Goal: Use online tool/utility: Utilize a website feature to perform a specific function

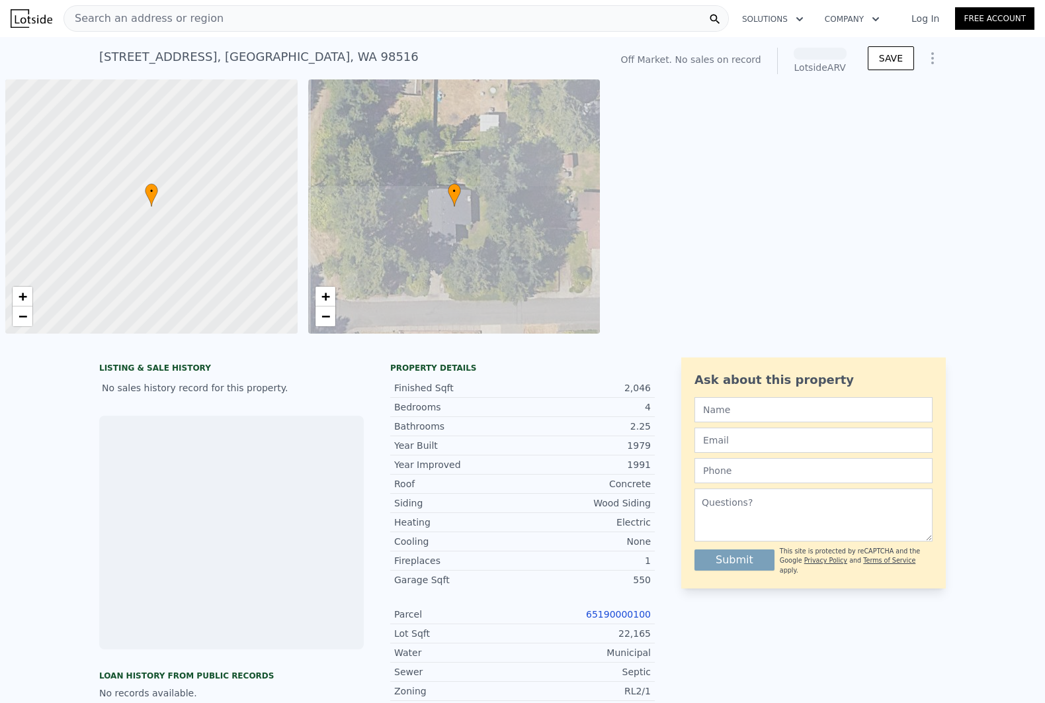
scroll to position [0, 5]
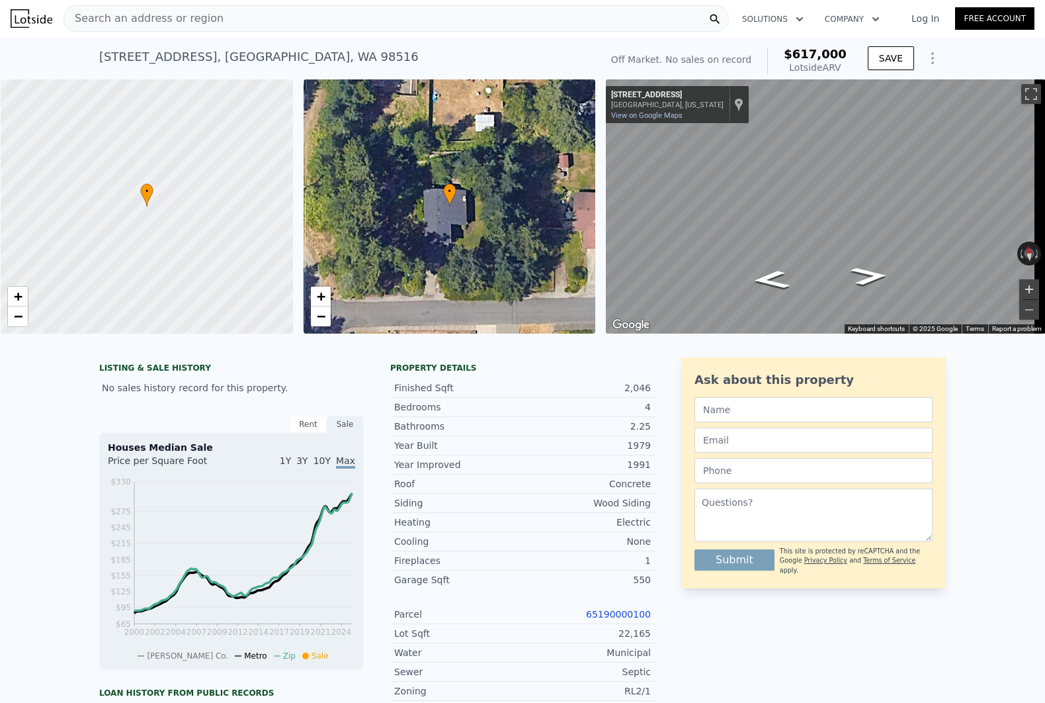
click at [1019, 286] on button "Zoom in" at bounding box center [1029, 289] width 20 height 20
click at [1019, 307] on button "Zoom out" at bounding box center [1029, 310] width 20 height 20
click at [1019, 308] on button "Zoom out" at bounding box center [1029, 310] width 20 height 20
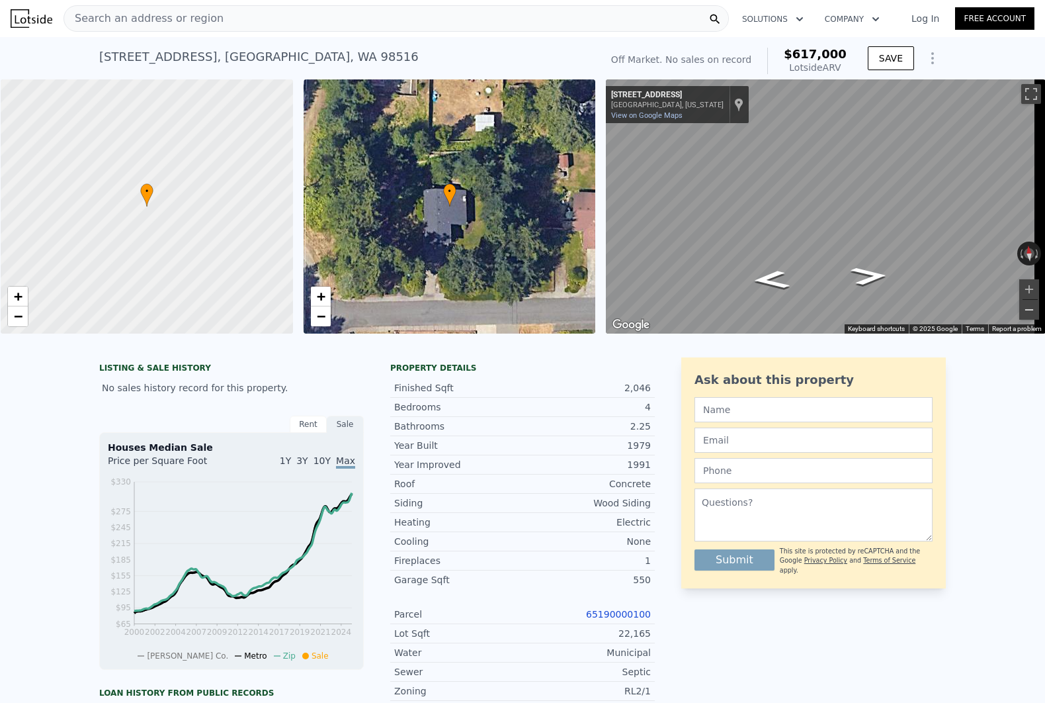
click at [1019, 308] on button "Zoom out" at bounding box center [1029, 310] width 20 height 20
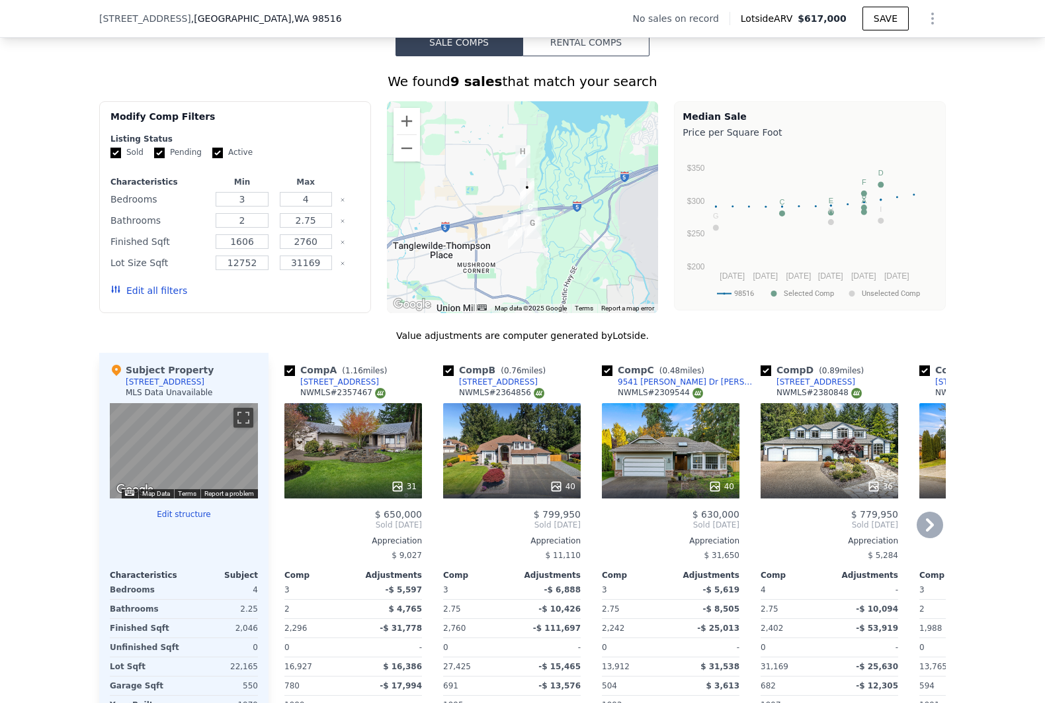
scroll to position [951, 0]
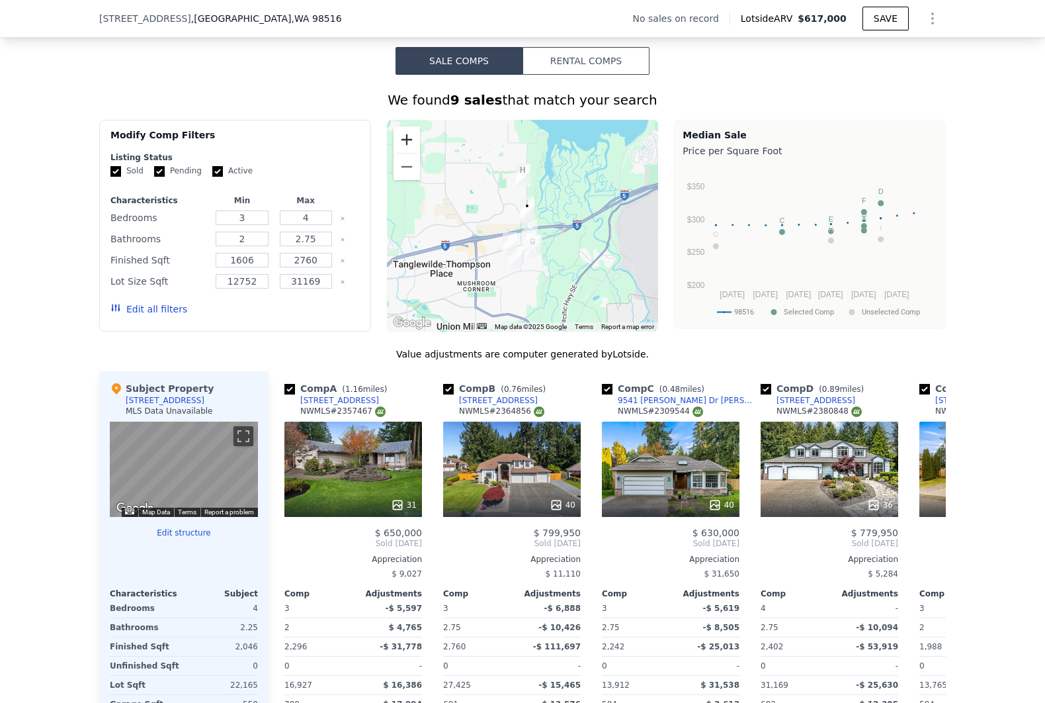
click at [408, 150] on button "Zoom in" at bounding box center [407, 139] width 26 height 26
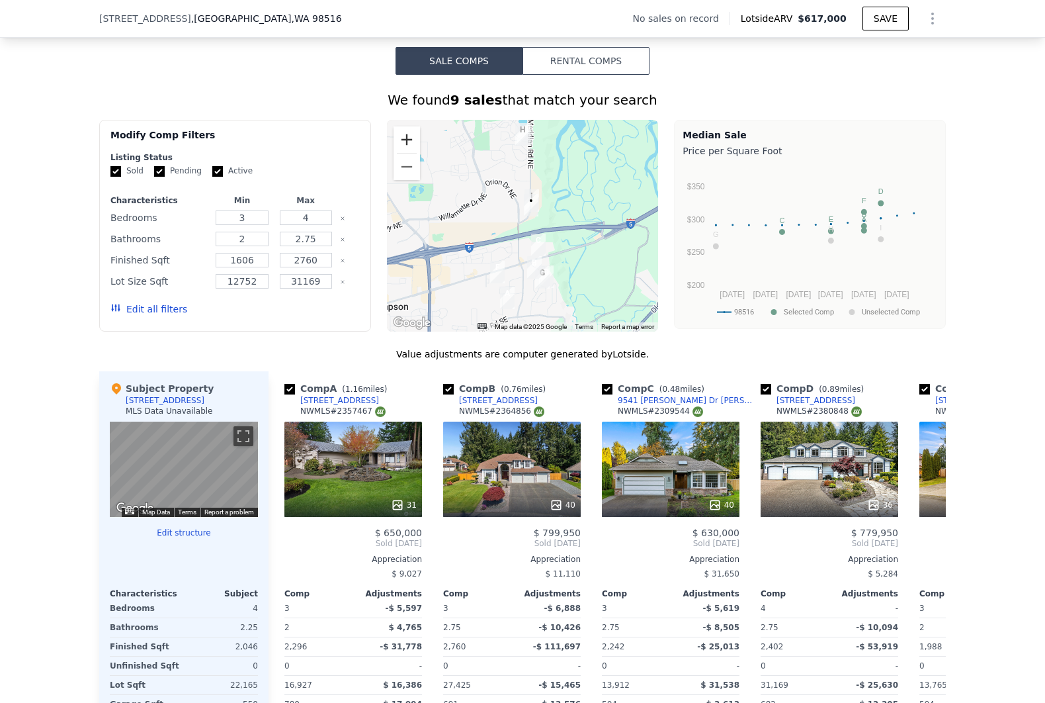
click at [406, 146] on button "Zoom in" at bounding box center [407, 139] width 26 height 26
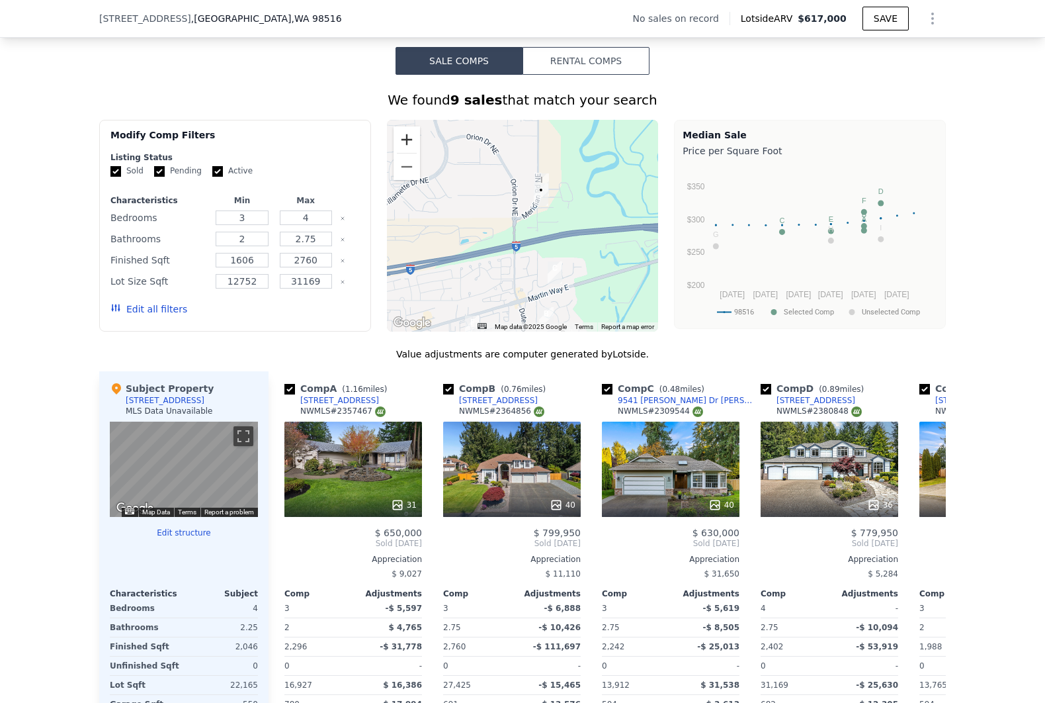
click at [406, 146] on button "Zoom in" at bounding box center [407, 139] width 26 height 26
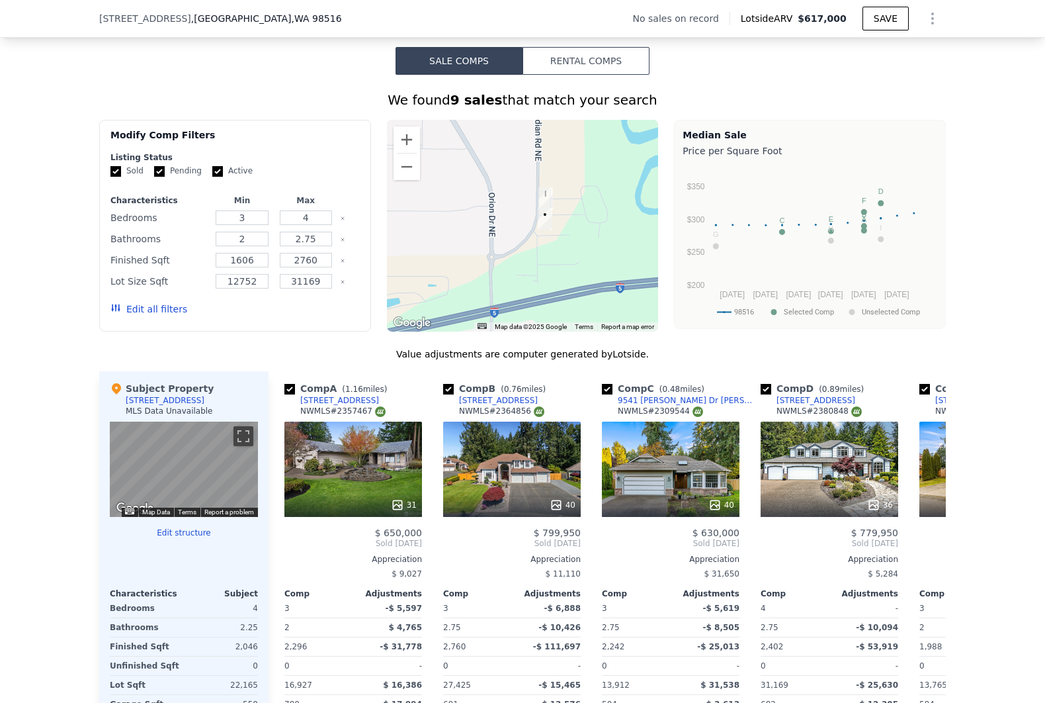
drag, startPoint x: 554, startPoint y: 193, endPoint x: 538, endPoint y: 240, distance: 50.4
click at [538, 230] on img "9504 27th Ave NE" at bounding box center [545, 219] width 15 height 22
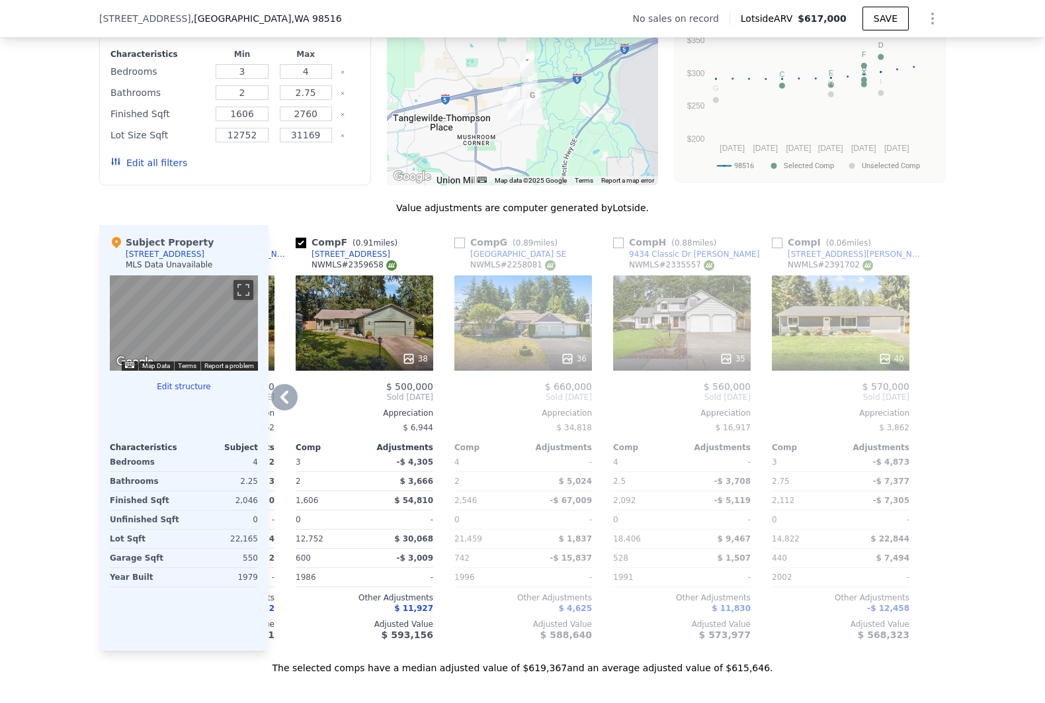
scroll to position [1098, 0]
click at [847, 311] on div "40" at bounding box center [841, 321] width 138 height 95
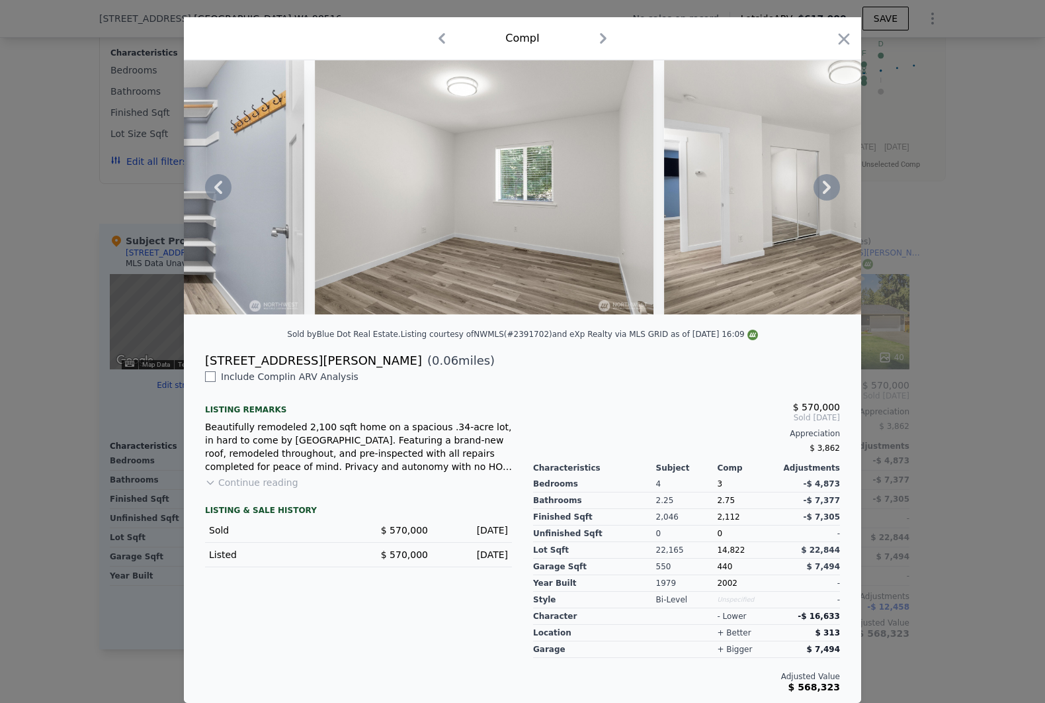
scroll to position [36, 0]
click at [845, 30] on icon "button" at bounding box center [844, 39] width 19 height 19
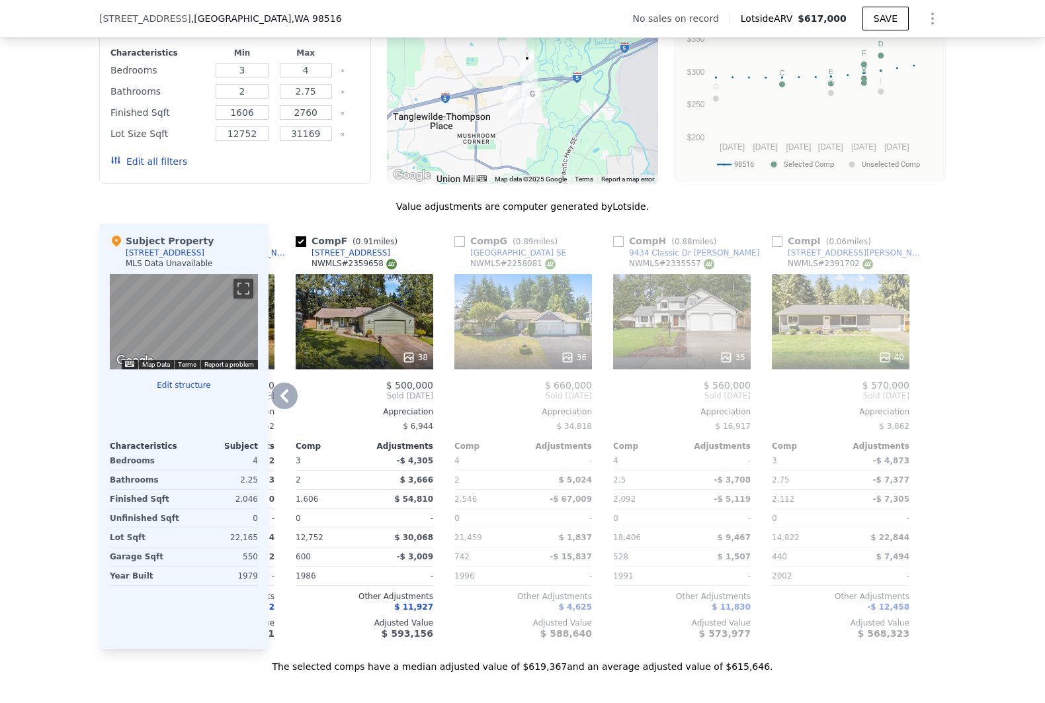
scroll to position [877, 0]
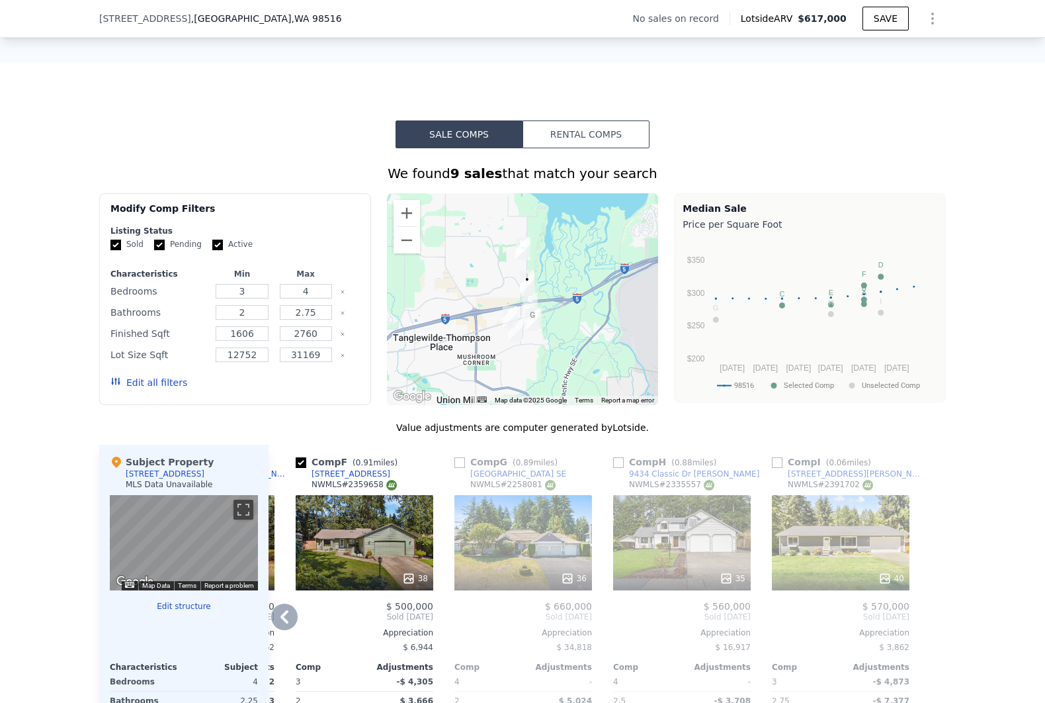
click at [683, 518] on div "35" at bounding box center [682, 542] width 138 height 95
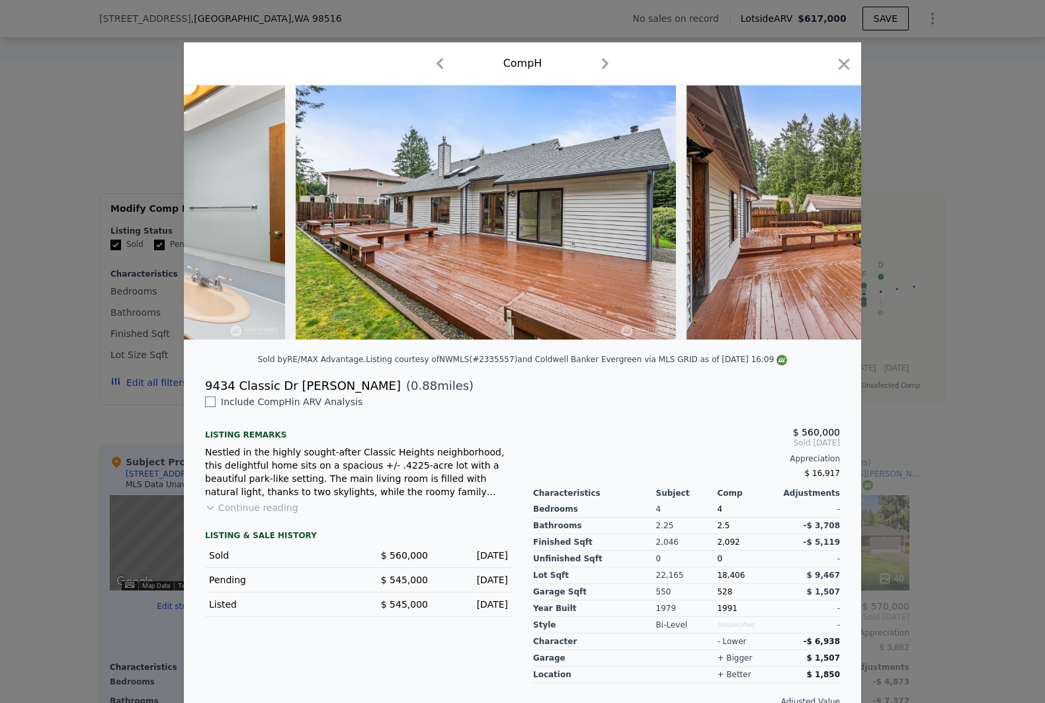
scroll to position [0, 10646]
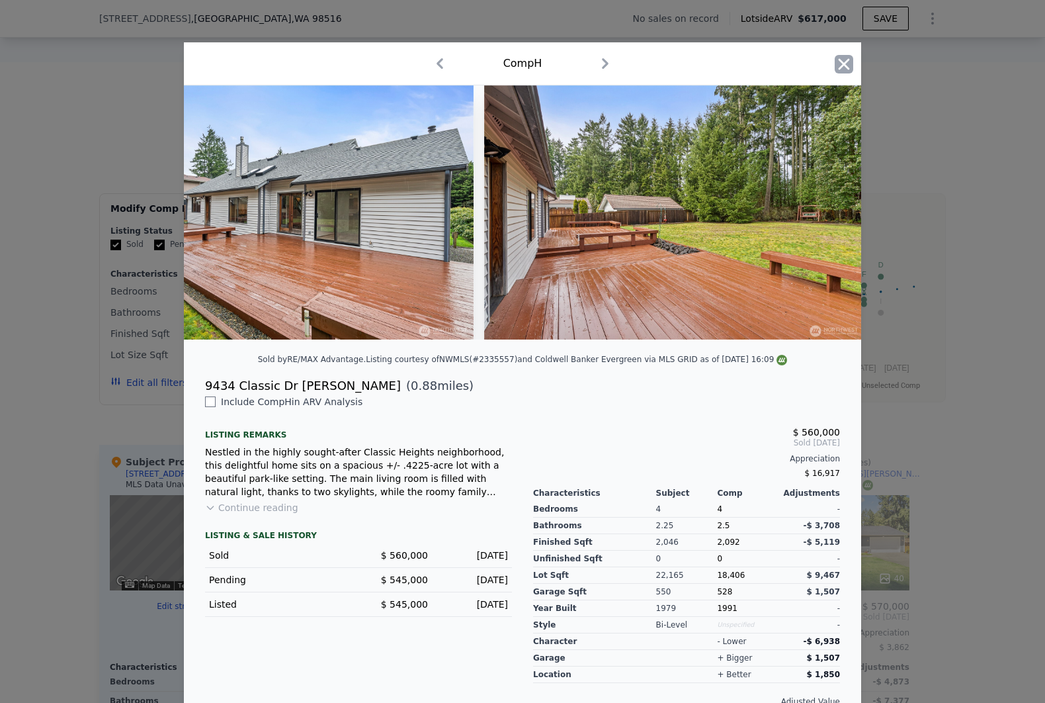
click at [839, 64] on icon "button" at bounding box center [844, 63] width 11 height 11
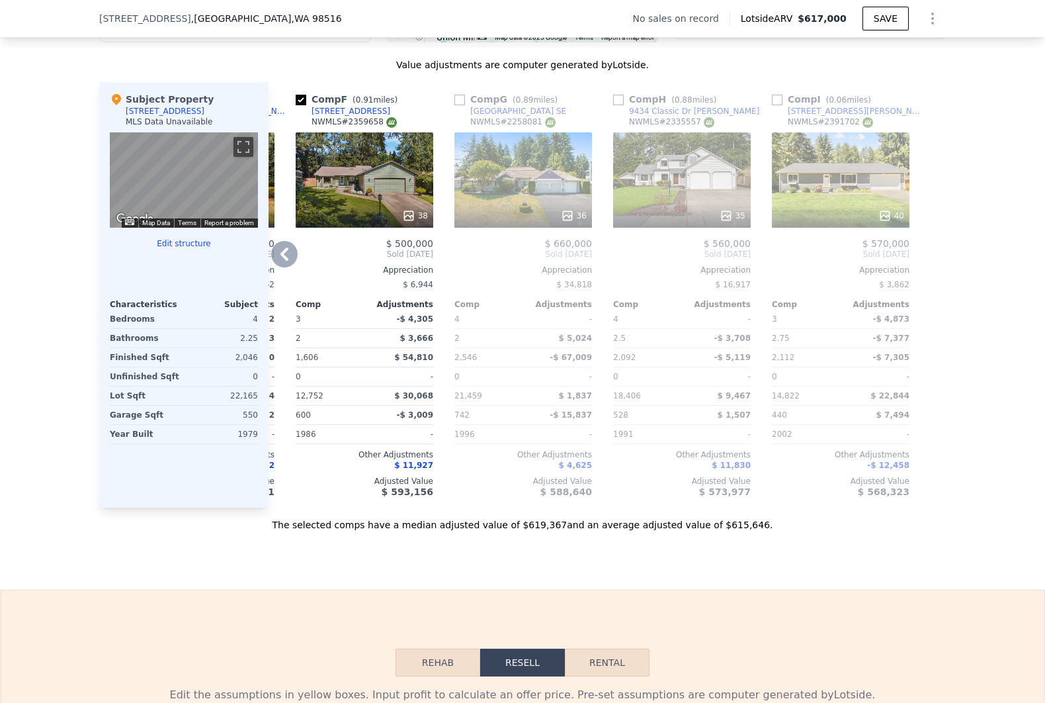
scroll to position [1245, 0]
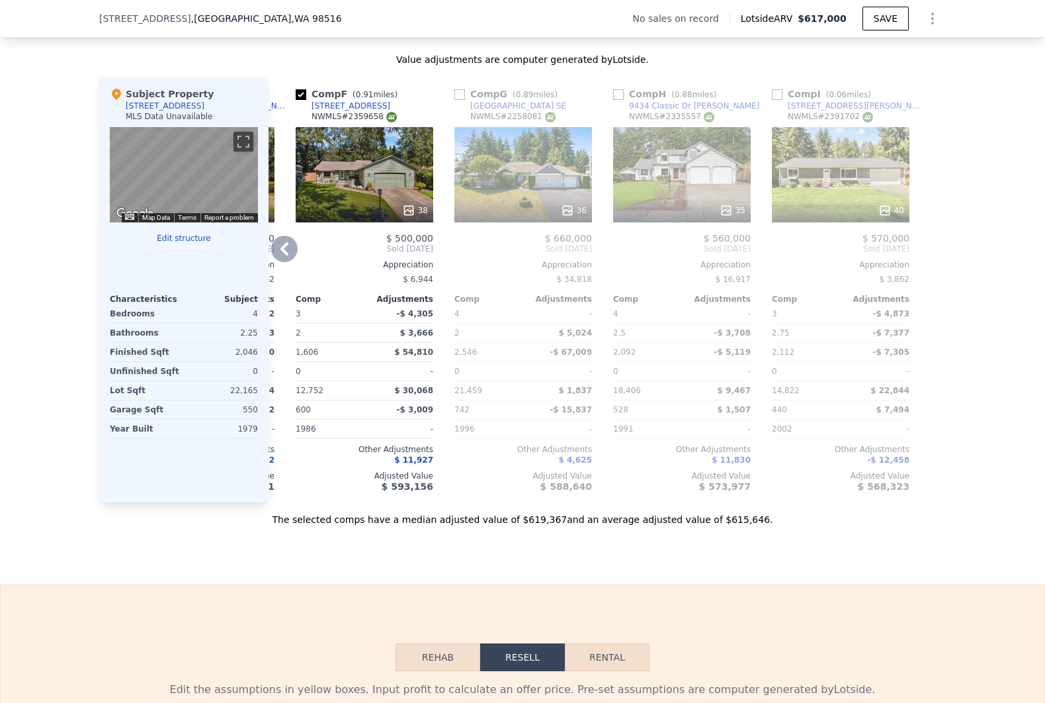
click at [828, 183] on div "40" at bounding box center [841, 174] width 138 height 95
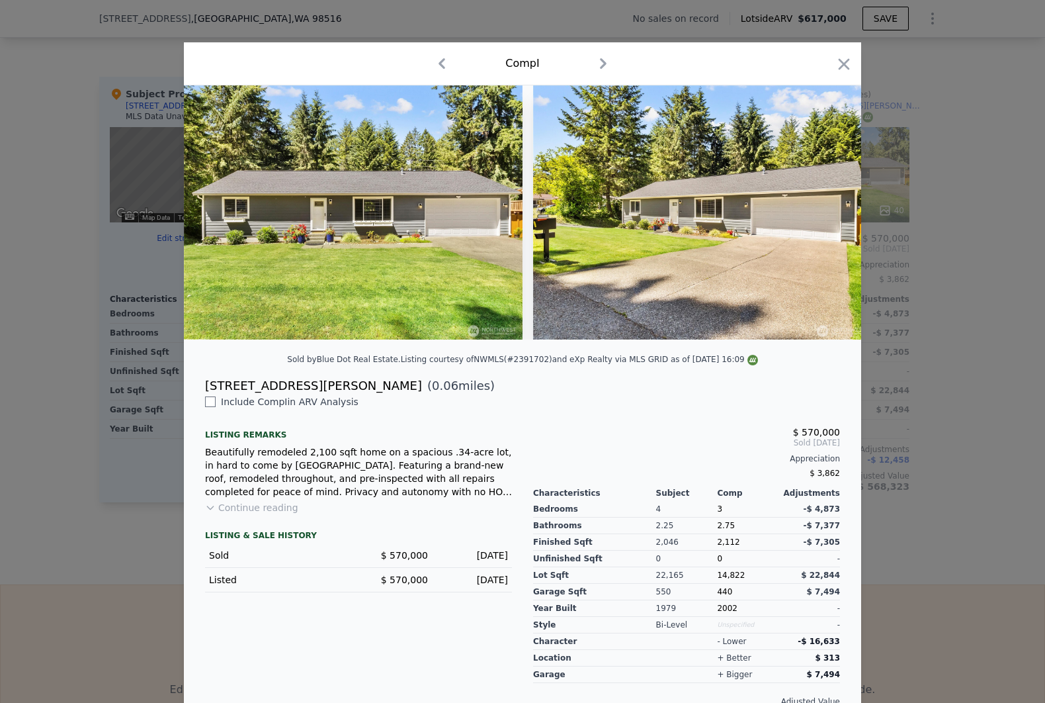
scroll to position [0, 845]
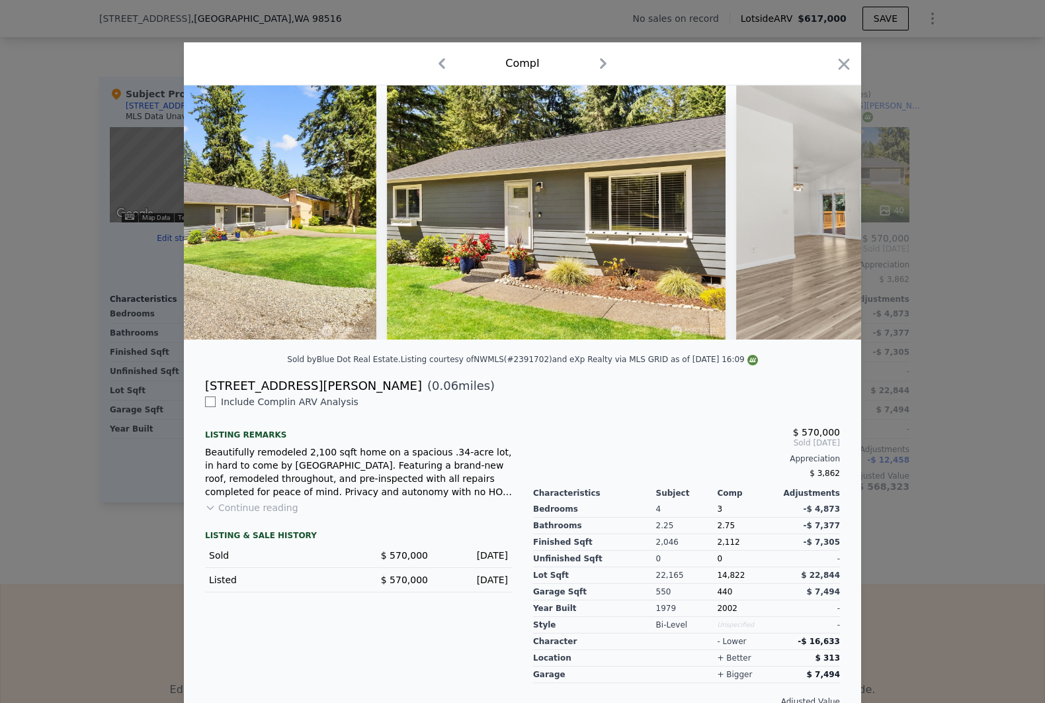
click at [241, 395] on div "[STREET_ADDRESS][PERSON_NAME]" at bounding box center [313, 385] width 217 height 19
copy div "[STREET_ADDRESS][PERSON_NAME]"
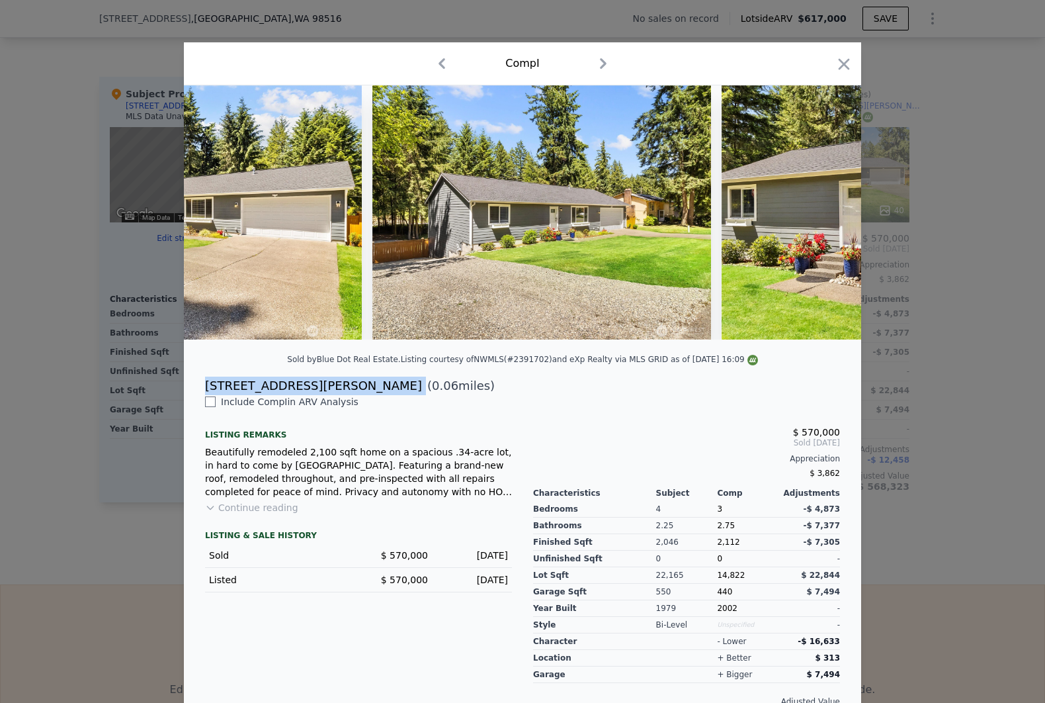
scroll to position [0, 0]
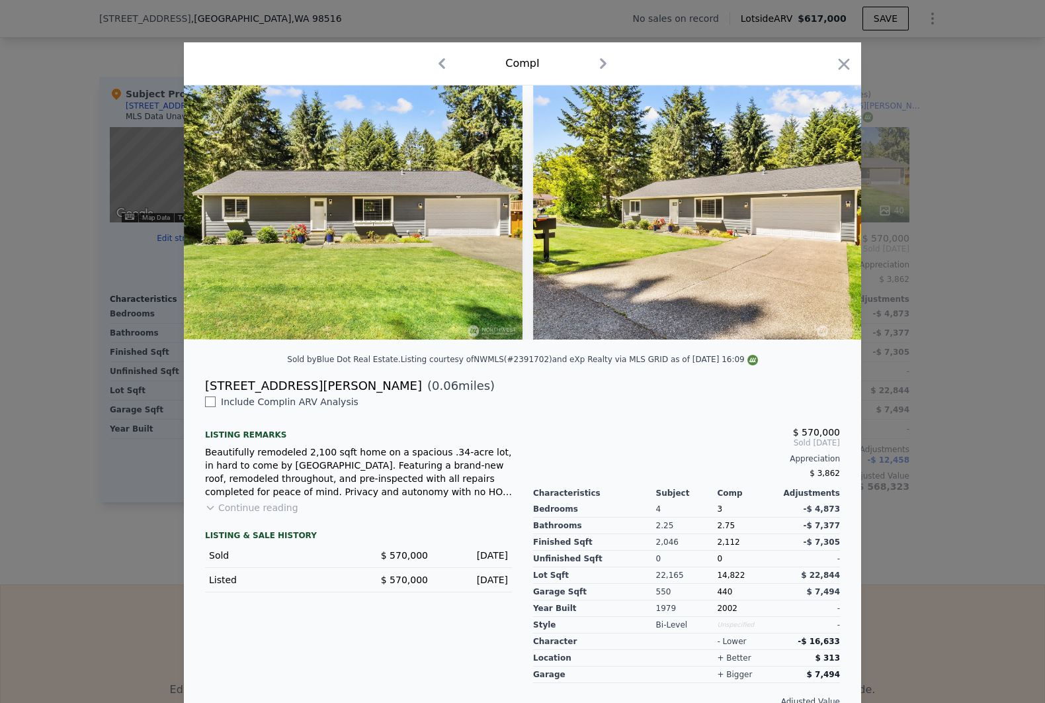
click at [849, 65] on div "Comp I" at bounding box center [522, 63] width 677 height 43
click at [839, 65] on icon "button" at bounding box center [844, 63] width 11 height 11
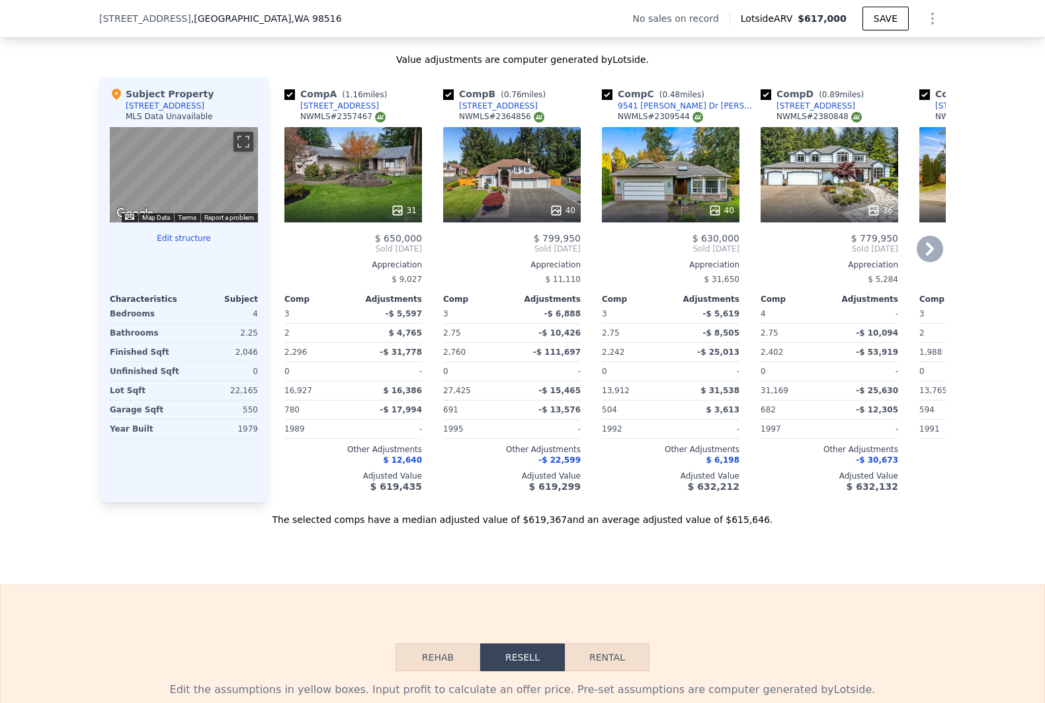
click at [511, 181] on div "40" at bounding box center [512, 174] width 138 height 95
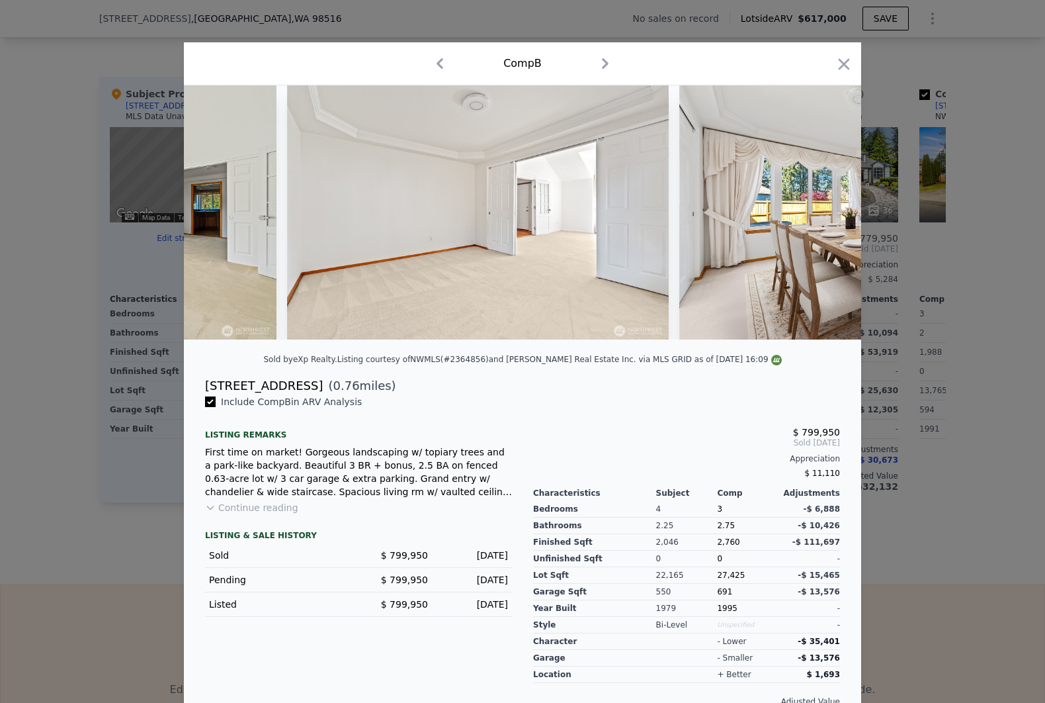
scroll to position [0, 6426]
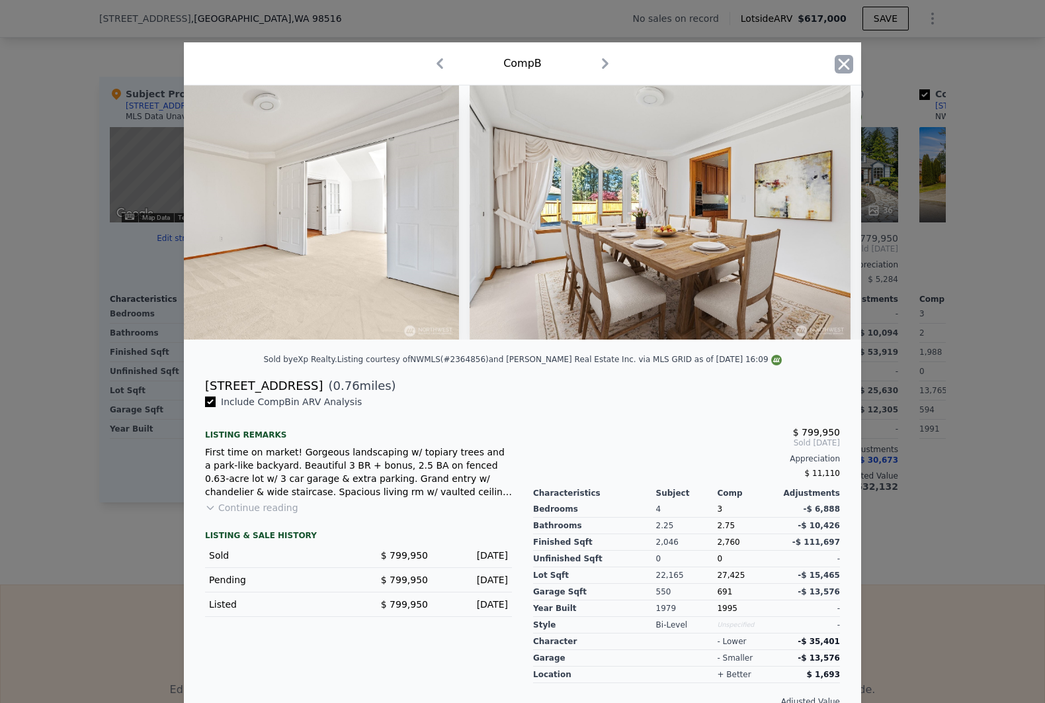
click at [837, 67] on icon "button" at bounding box center [844, 64] width 19 height 19
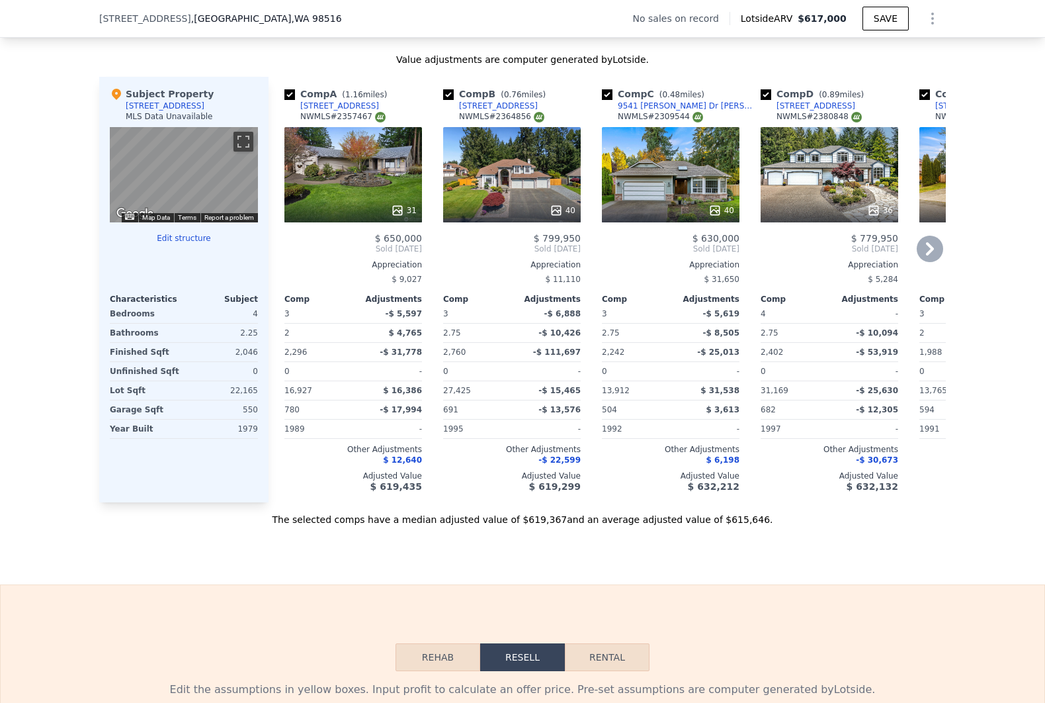
click at [395, 176] on div "31" at bounding box center [353, 174] width 138 height 95
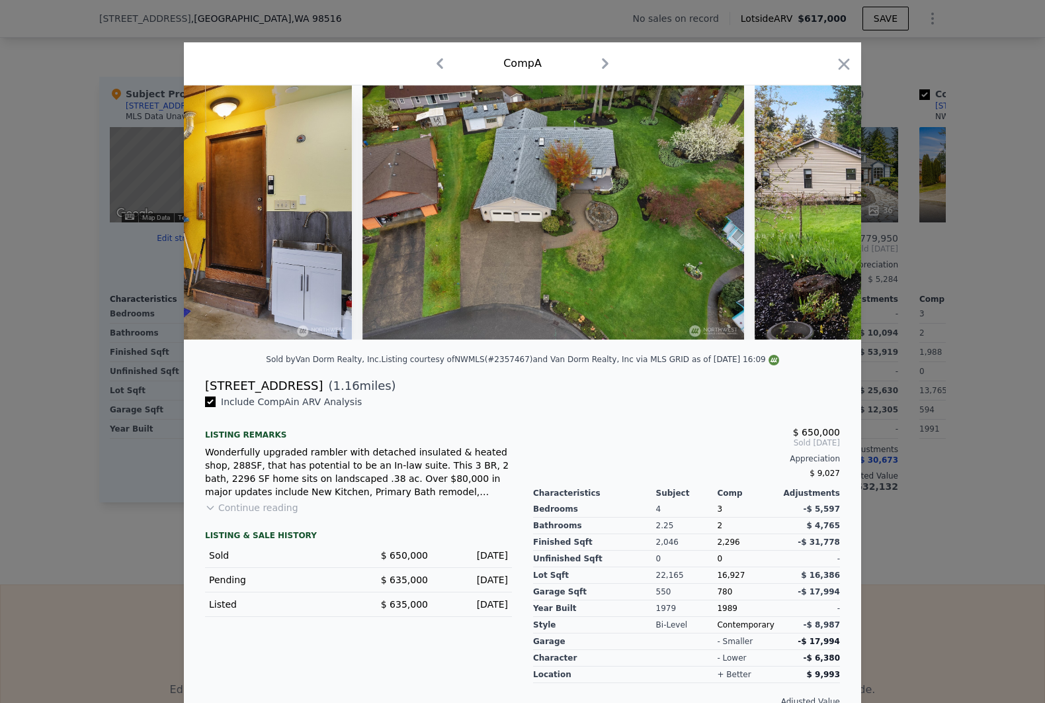
scroll to position [0, 11454]
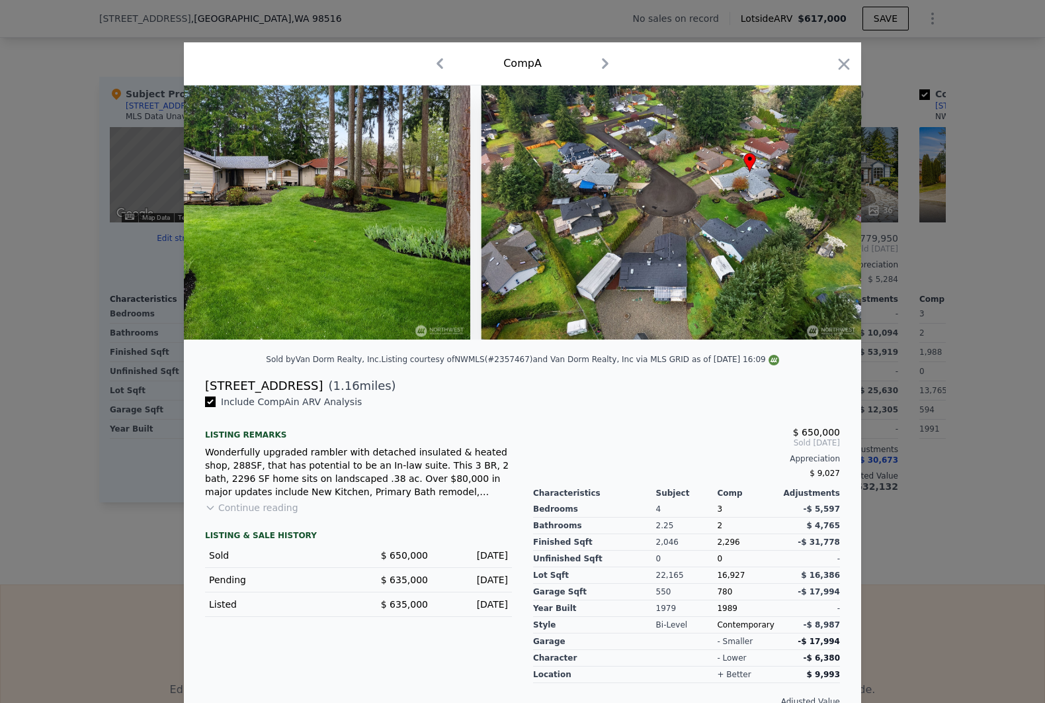
click at [976, 320] on div at bounding box center [522, 351] width 1045 height 703
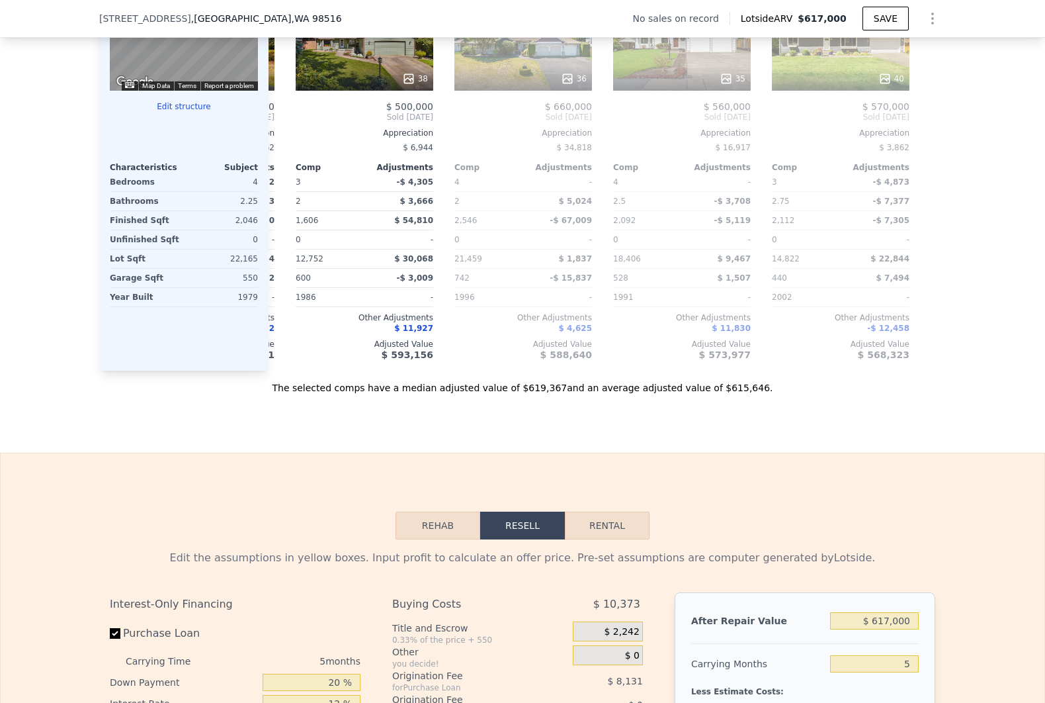
scroll to position [1833, 0]
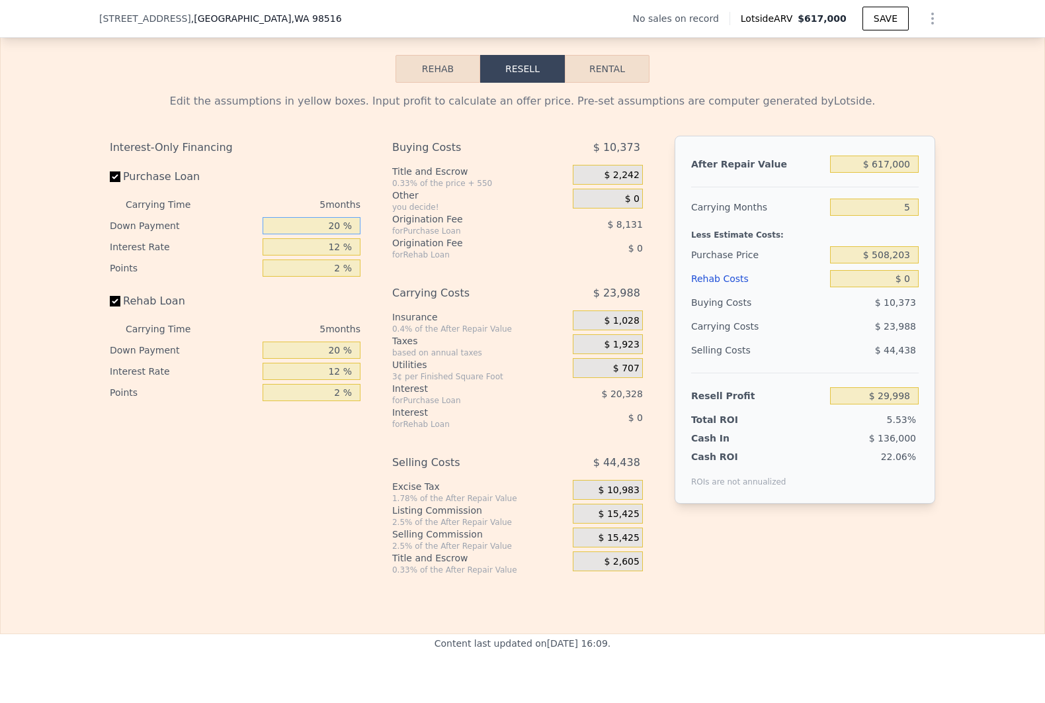
click at [332, 234] on input "20 %" at bounding box center [312, 225] width 98 height 17
type input "1 %"
type input "$ 23,242"
type input "10 %"
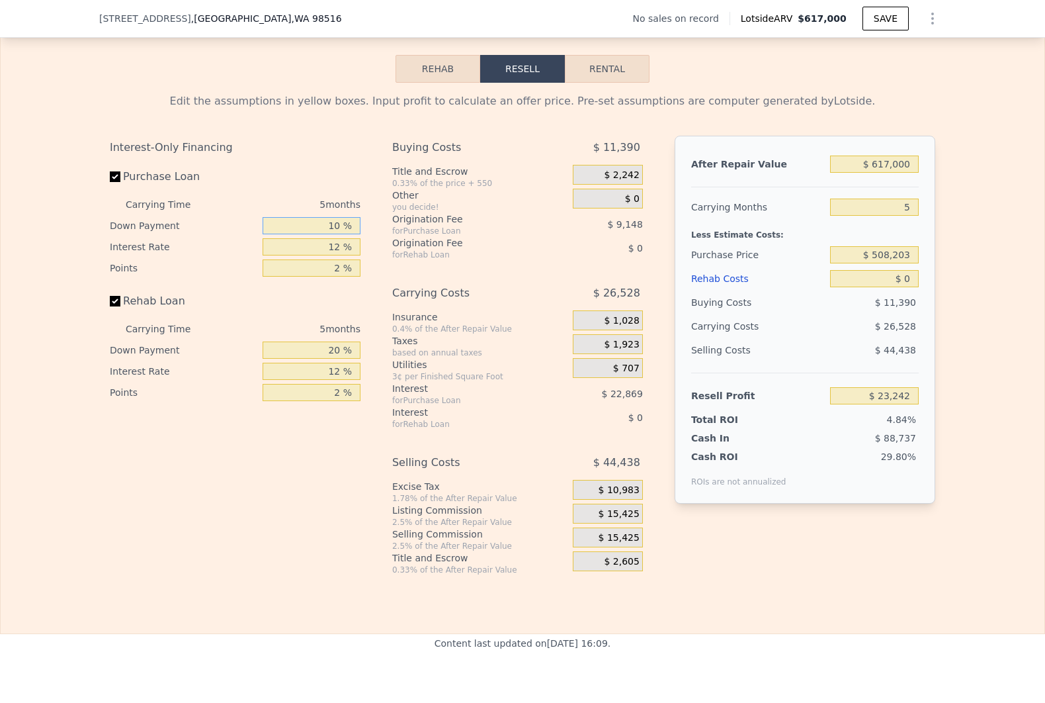
type input "$ 26,441"
type input "10 %"
type input "1.5 %"
click at [322, 277] on input "2 %" at bounding box center [312, 267] width 98 height 17
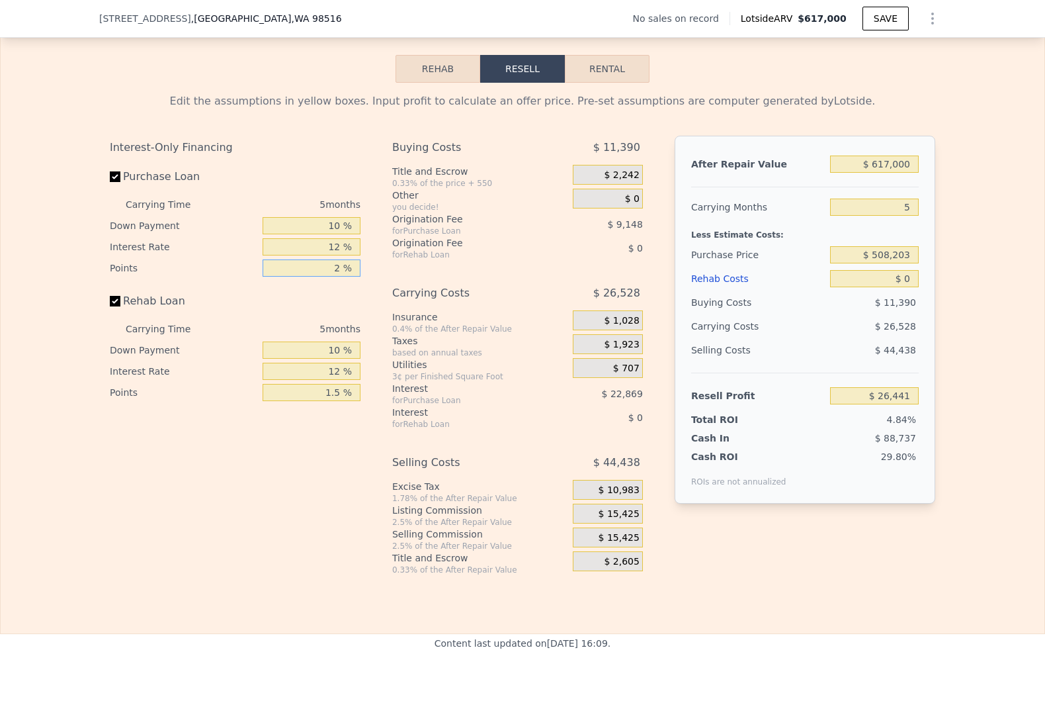
click at [322, 277] on input "2 %" at bounding box center [312, 267] width 98 height 17
type input "1 %"
type input "$ 31,015"
type input "1.5 %"
type input "$ 28,728"
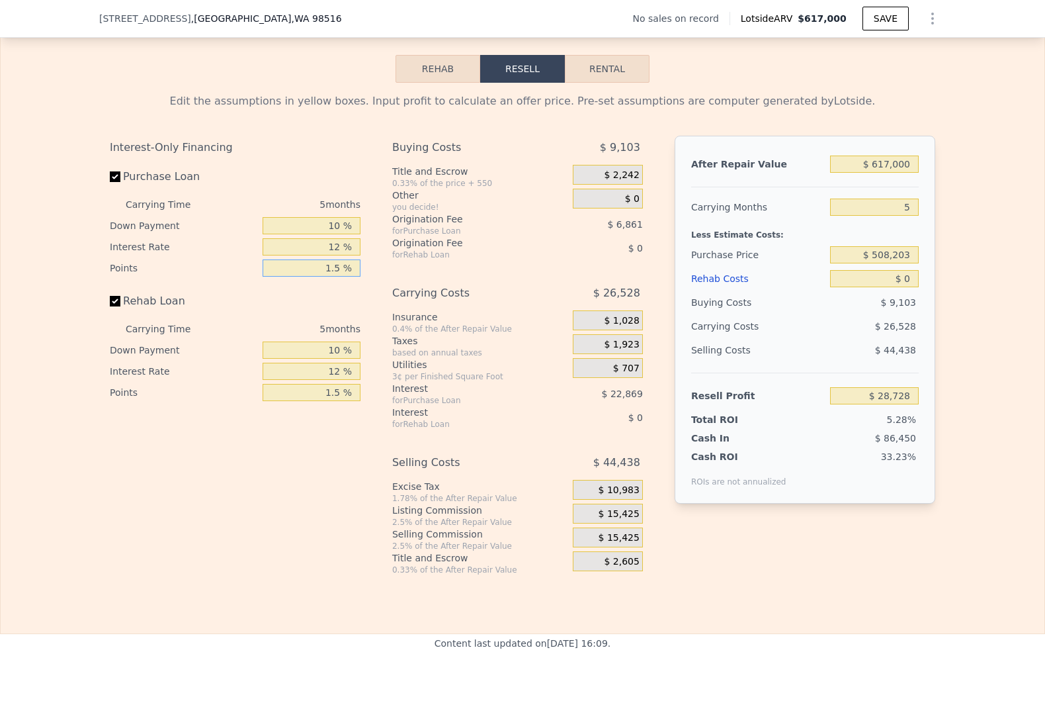
type input "1.5 %"
click at [869, 173] on input "$ 617,000" at bounding box center [874, 163] width 89 height 17
click at [868, 173] on input "$ 617,000" at bounding box center [874, 163] width 89 height 17
click at [894, 263] on input "$ 508,203" at bounding box center [874, 254] width 89 height 17
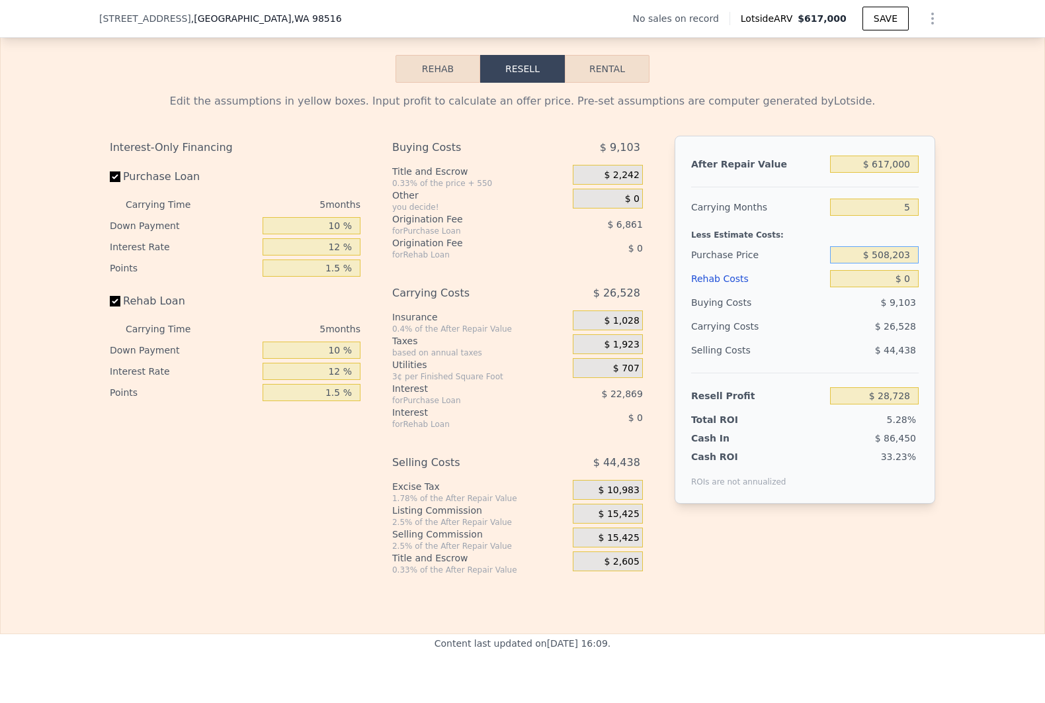
click at [892, 263] on input "$ 508,203" at bounding box center [874, 254] width 89 height 17
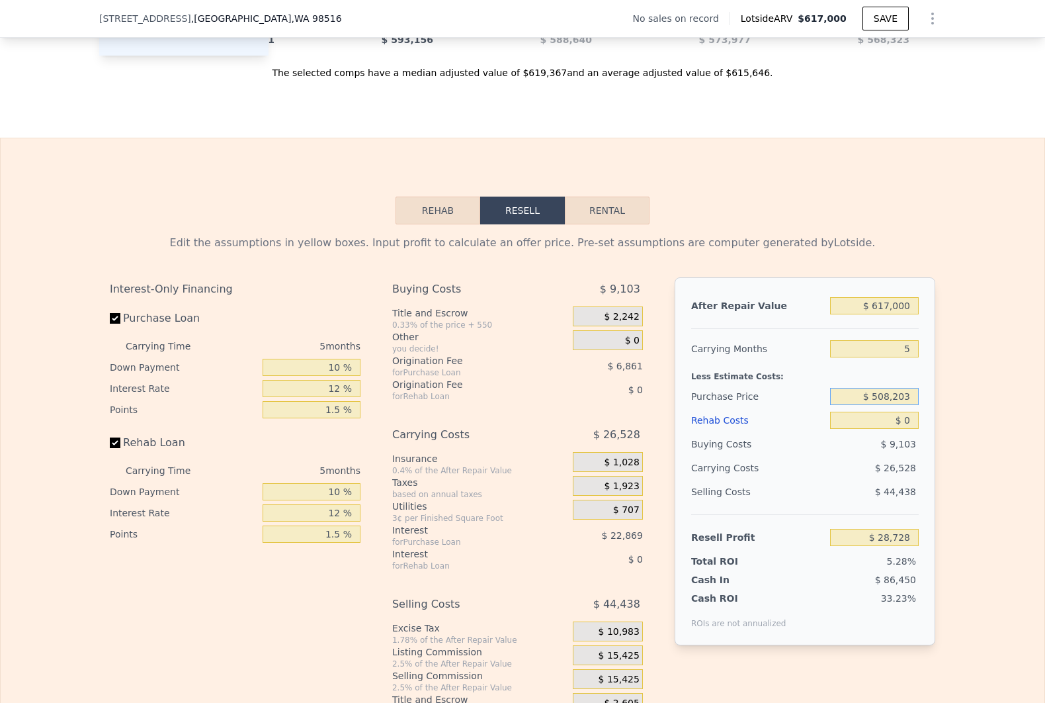
scroll to position [1686, 0]
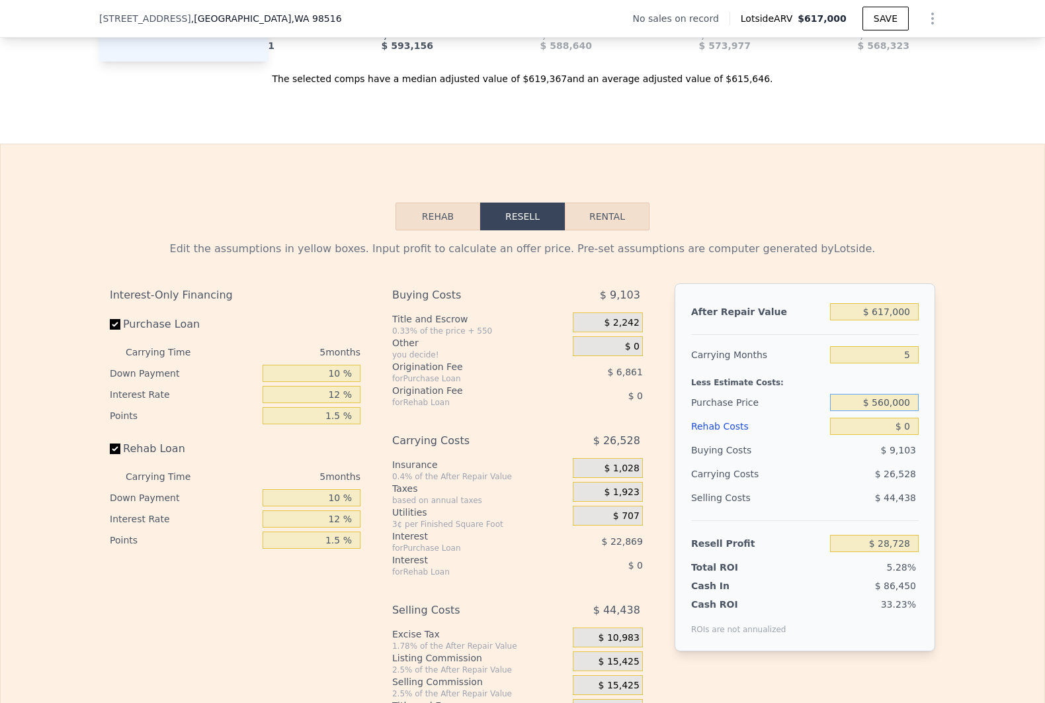
click at [882, 411] on input "$ 560,000" at bounding box center [874, 402] width 89 height 17
type input "$ 570,000"
click at [867, 462] on div "$ 9,103" at bounding box center [874, 450] width 89 height 24
type input "-$ 36,889"
click at [901, 411] on input "$ 570,000" at bounding box center [874, 402] width 89 height 17
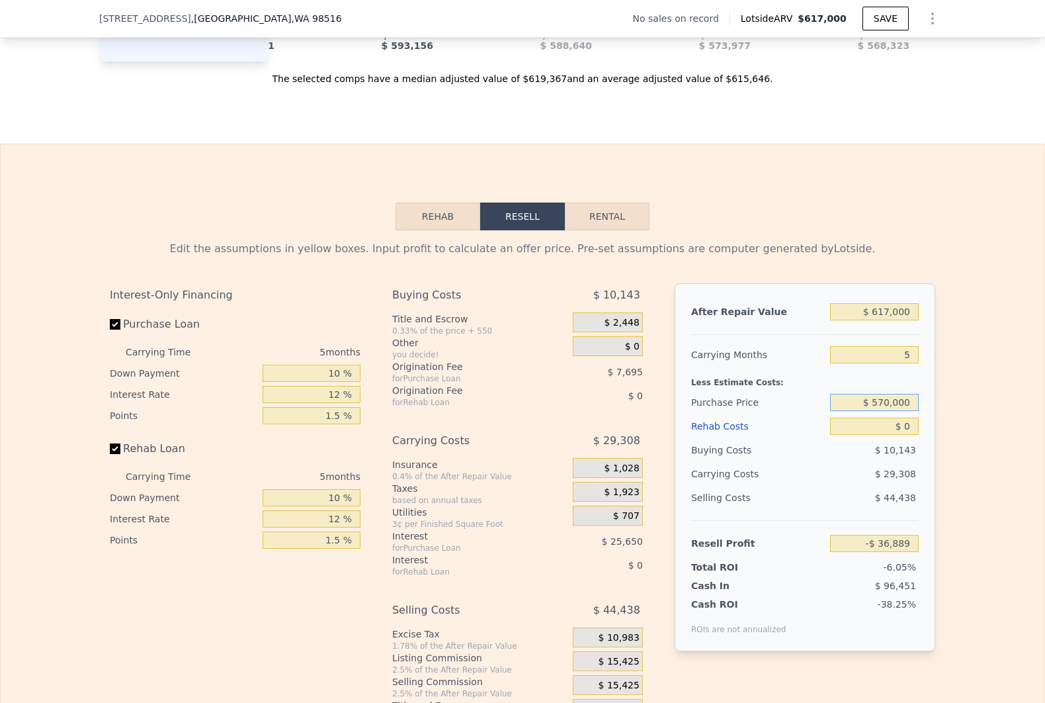
click at [901, 411] on input "$ 570,000" at bounding box center [874, 402] width 89 height 17
type input "$ 460,000"
type input "$ 79,912"
click at [903, 320] on input "$ 617,000" at bounding box center [874, 311] width 89 height 17
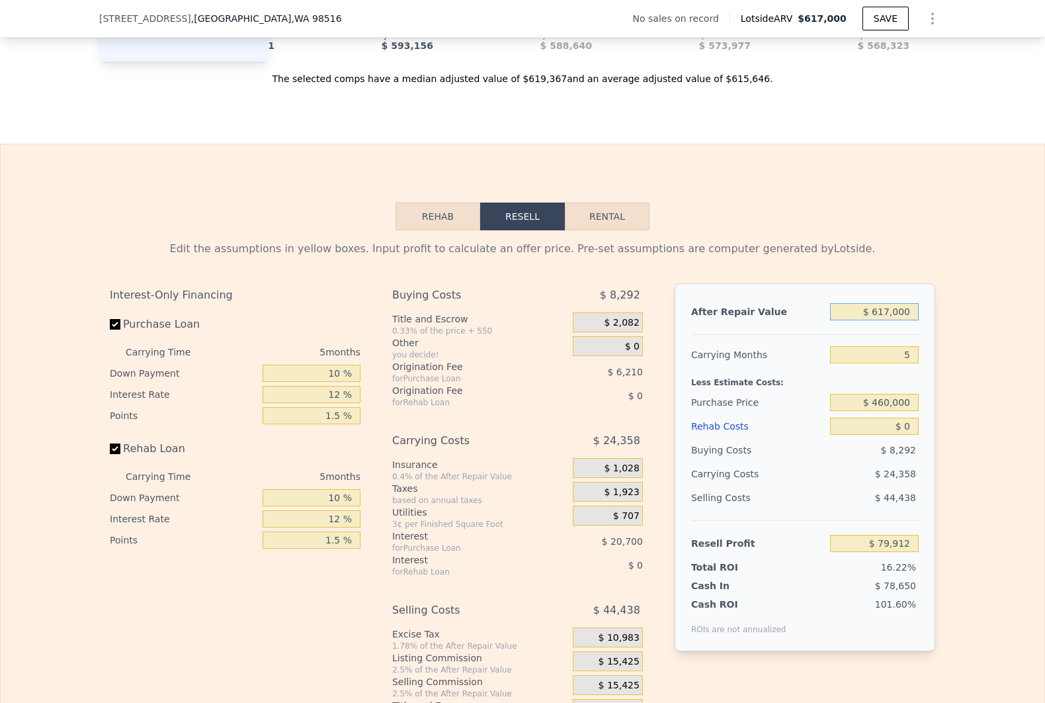
click at [903, 320] on input "$ 617,000" at bounding box center [874, 311] width 89 height 17
type input "$ 5"
type input "-$ 492,167"
type input "$ 57"
type input "-$ 492,118"
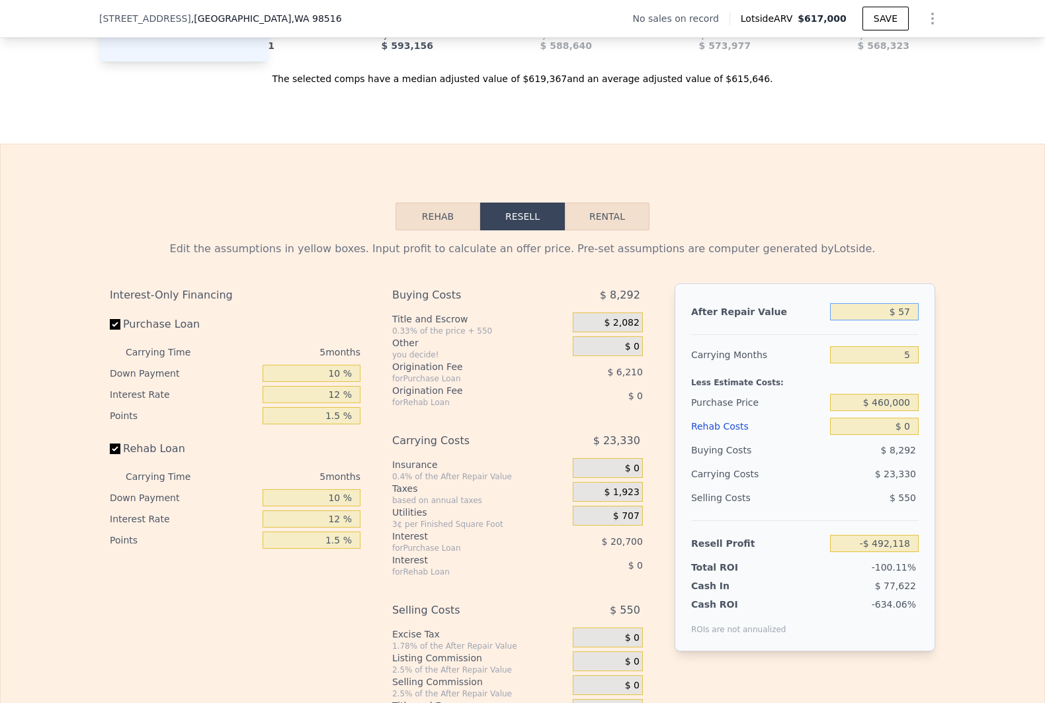
type input "$ 570"
type input "-$ 491,643"
type input "$ 5,700"
type input "-$ 486,888"
type input "$ 57,000"
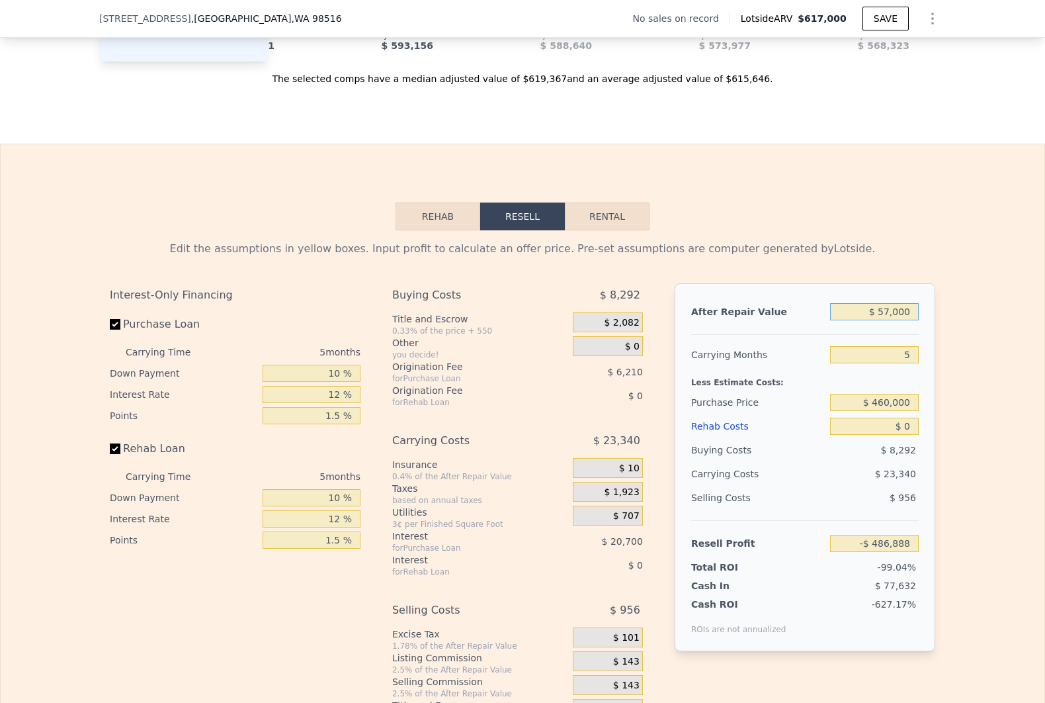
type input "-$ 439,322"
type input "$ 570,000"
type input "$ 36,334"
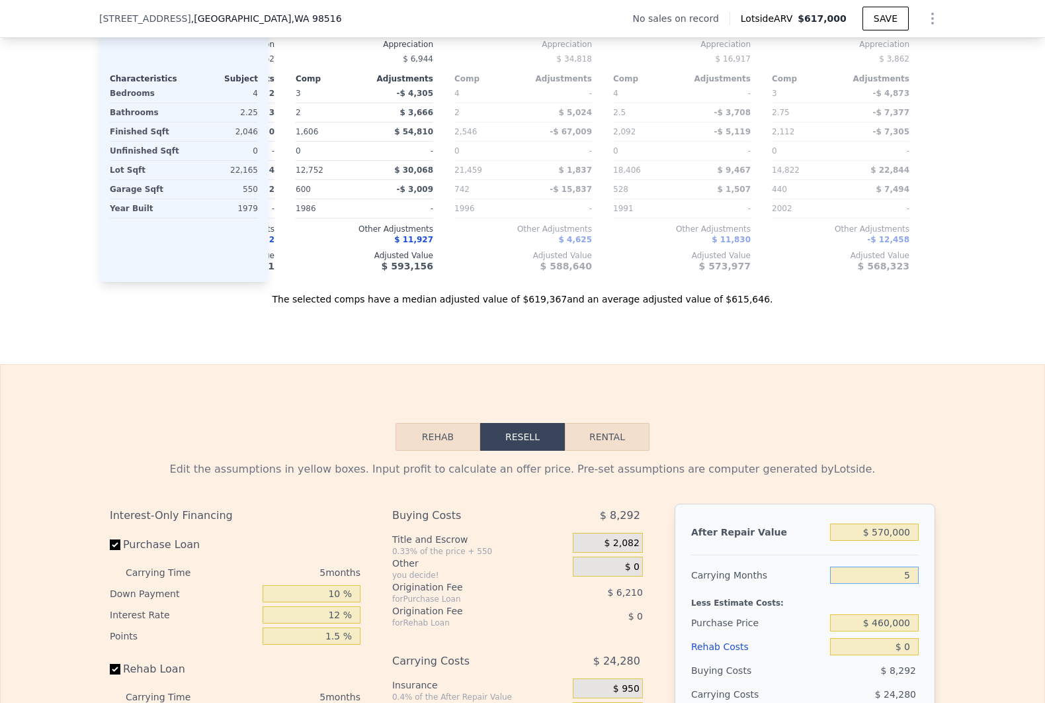
type input "$ 617,000"
type input "$ 29,998"
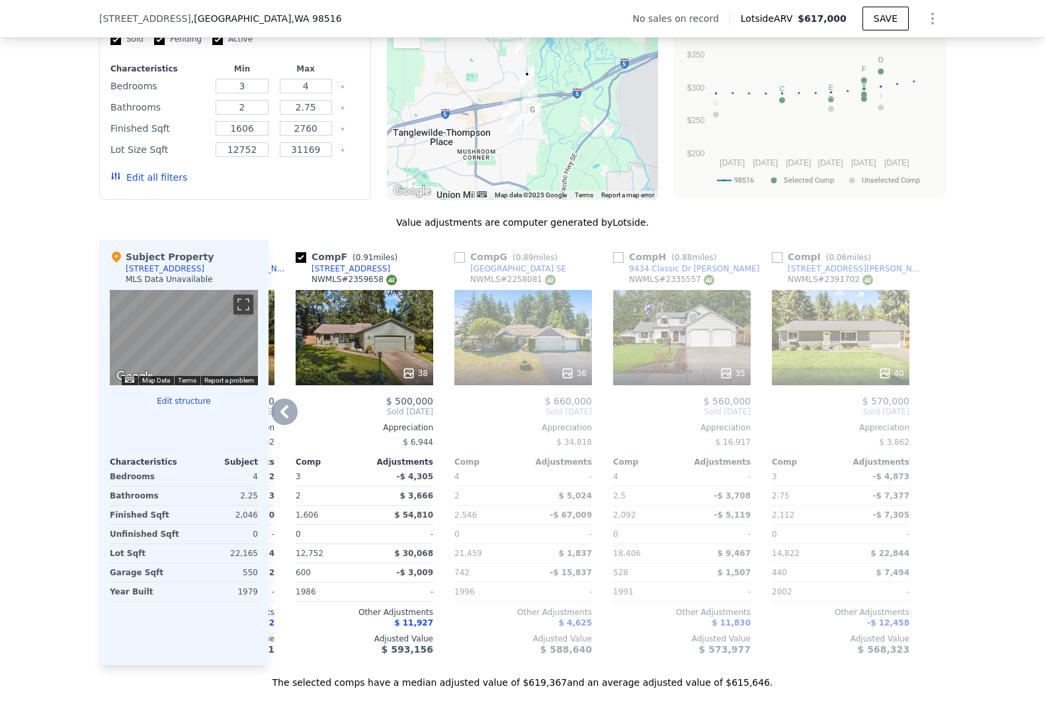
scroll to position [1245, 0]
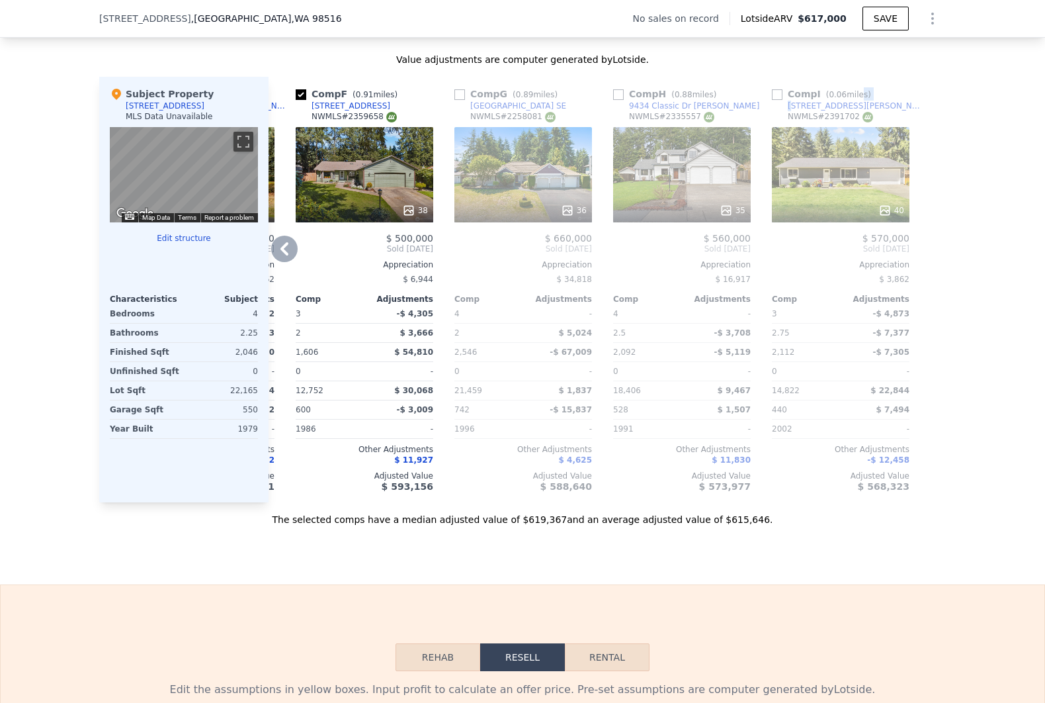
drag, startPoint x: 848, startPoint y: 114, endPoint x: 784, endPoint y: 116, distance: 64.2
click at [784, 116] on div "Comp I ( 0.06 miles) [STREET_ADDRESS][PERSON_NAME] # 2391702" at bounding box center [841, 107] width 138 height 40
drag, startPoint x: 784, startPoint y: 116, endPoint x: 885, endPoint y: 116, distance: 101.2
click at [885, 114] on div "Comp I ( 0.06 miles) [STREET_ADDRESS][PERSON_NAME] # 2391702" at bounding box center [841, 107] width 138 height 40
drag, startPoint x: 861, startPoint y: 121, endPoint x: 815, endPoint y: 120, distance: 45.7
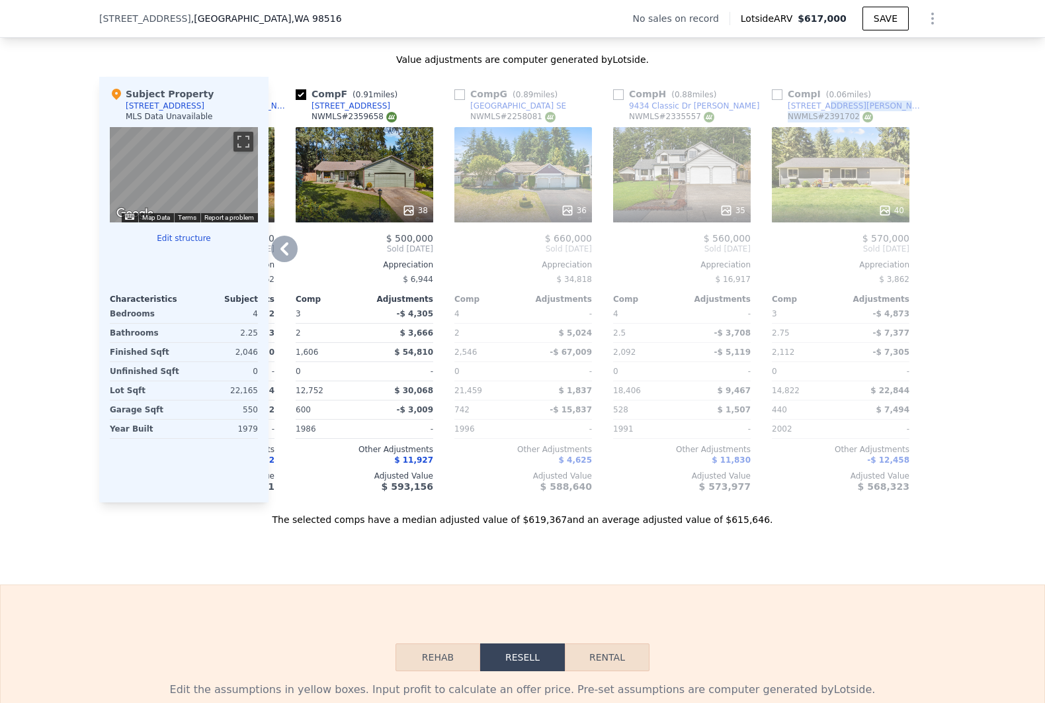
click at [815, 120] on div "Comp I ( 0.06 miles) [STREET_ADDRESS][PERSON_NAME] # 2391702" at bounding box center [841, 107] width 138 height 40
drag, startPoint x: 815, startPoint y: 120, endPoint x: 893, endPoint y: 116, distance: 78.2
click at [893, 116] on div "Comp I ( 0.06 miles) [STREET_ADDRESS][PERSON_NAME] # 2391702" at bounding box center [841, 107] width 138 height 40
drag, startPoint x: 880, startPoint y: 127, endPoint x: 772, endPoint y: 116, distance: 108.3
click at [772, 116] on div "Comp I ( 0.06 miles) [STREET_ADDRESS][PERSON_NAME] # 2391702" at bounding box center [841, 107] width 138 height 40
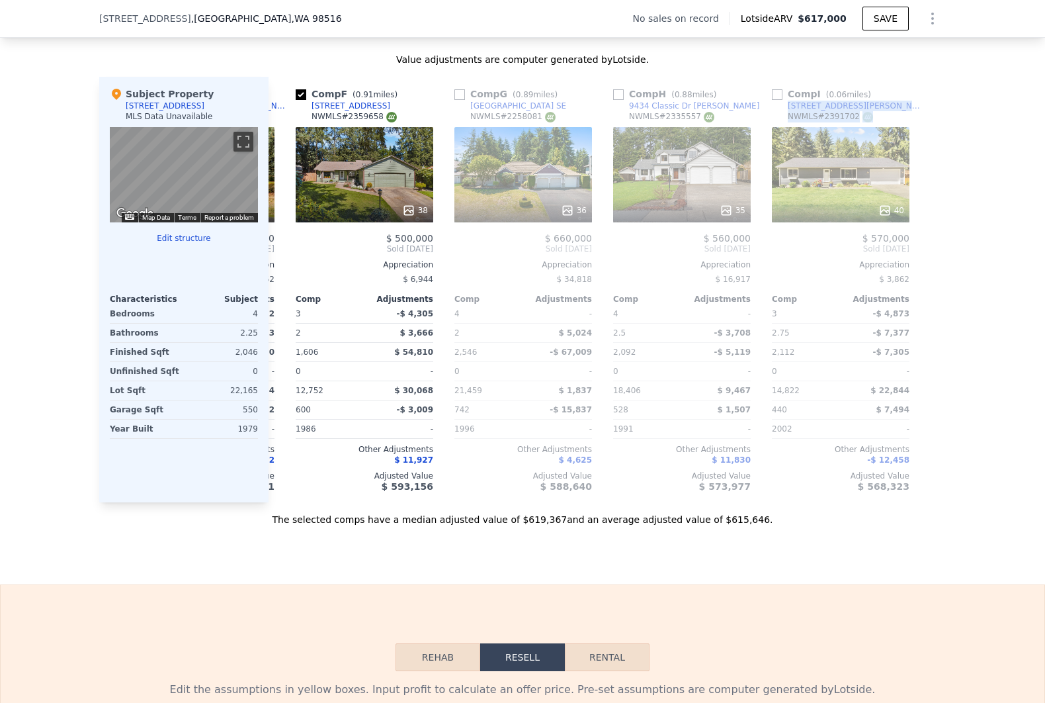
copy div "[STREET_ADDRESS][PERSON_NAME]"
click at [812, 111] on div "[STREET_ADDRESS][PERSON_NAME]" at bounding box center [857, 106] width 138 height 11
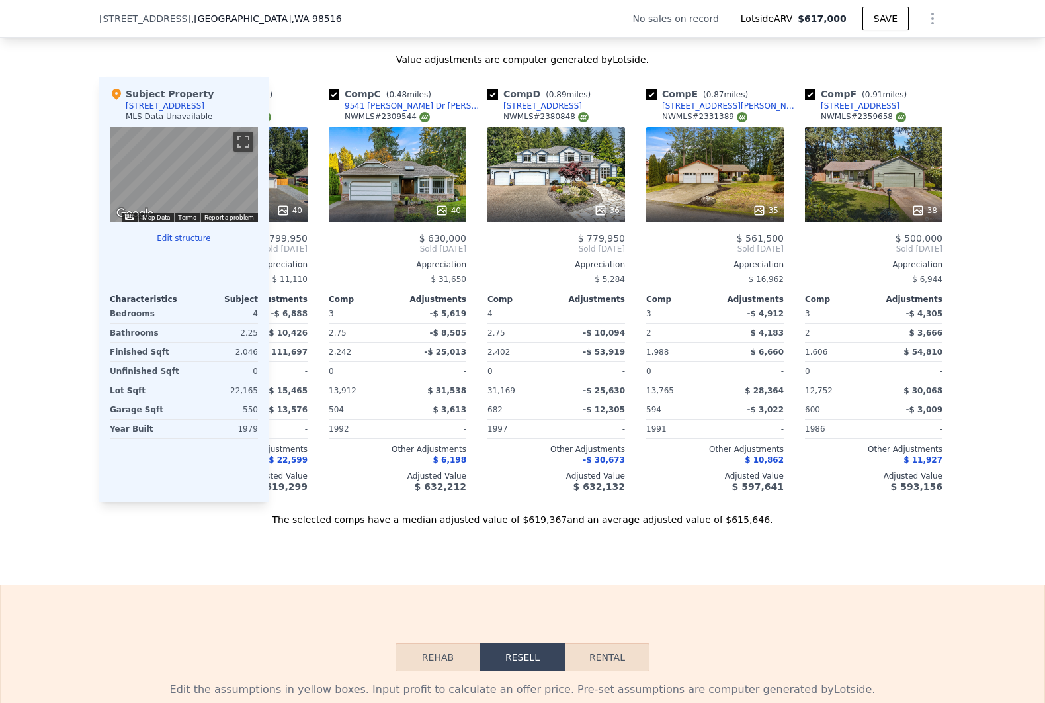
scroll to position [0, 214]
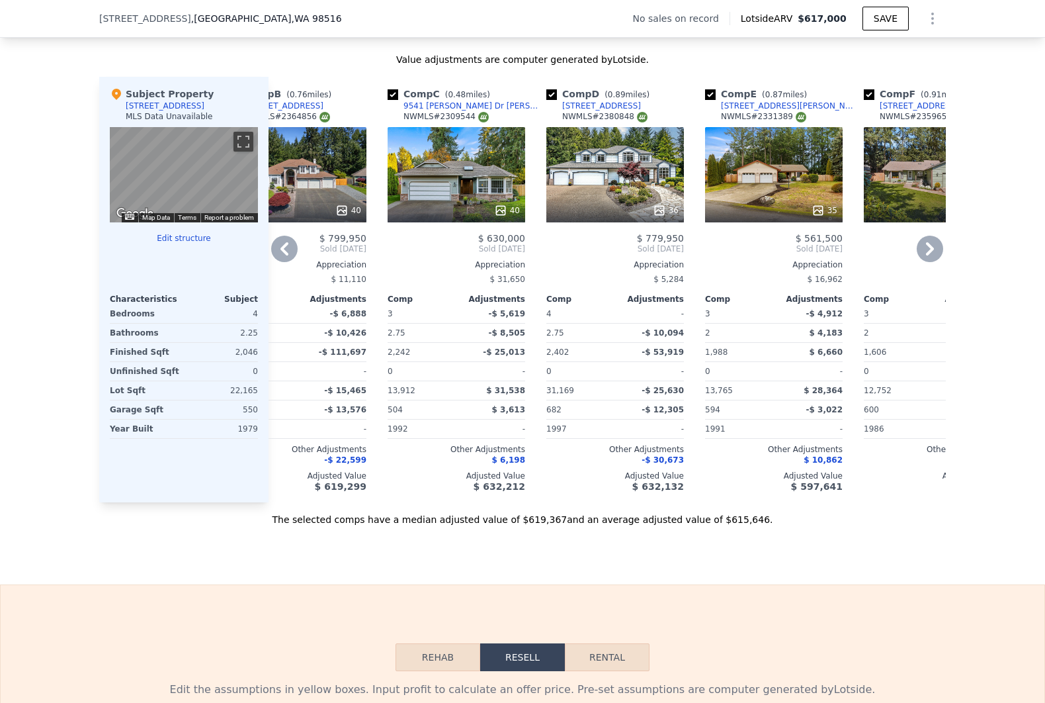
click at [610, 188] on div "36" at bounding box center [615, 174] width 138 height 95
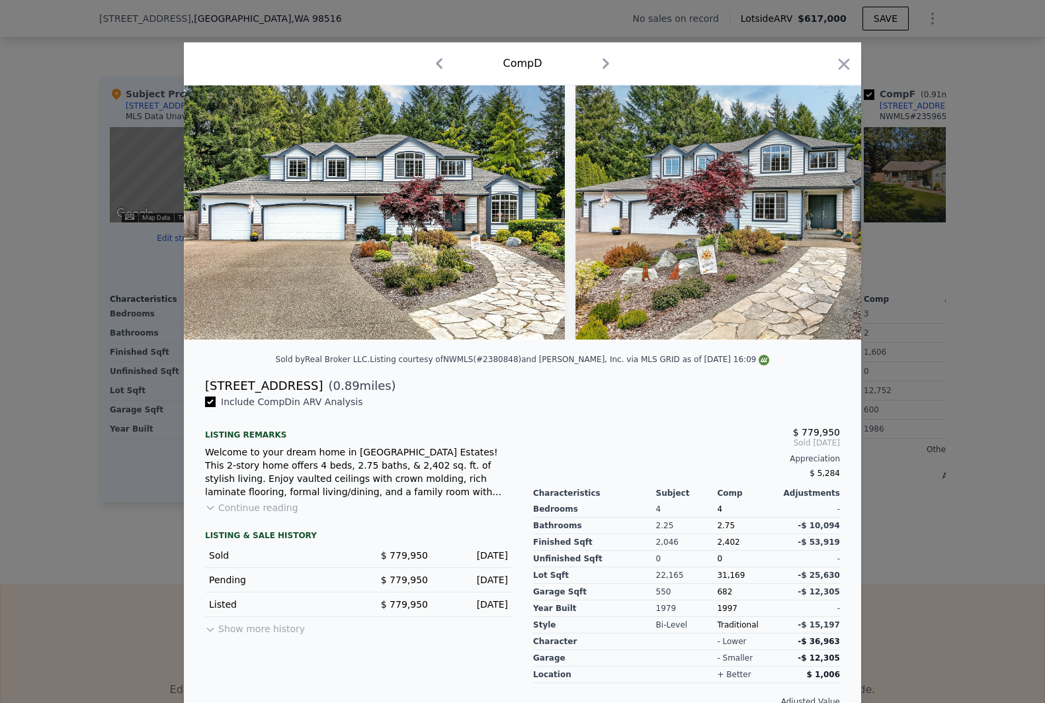
click at [213, 339] on img at bounding box center [374, 212] width 381 height 254
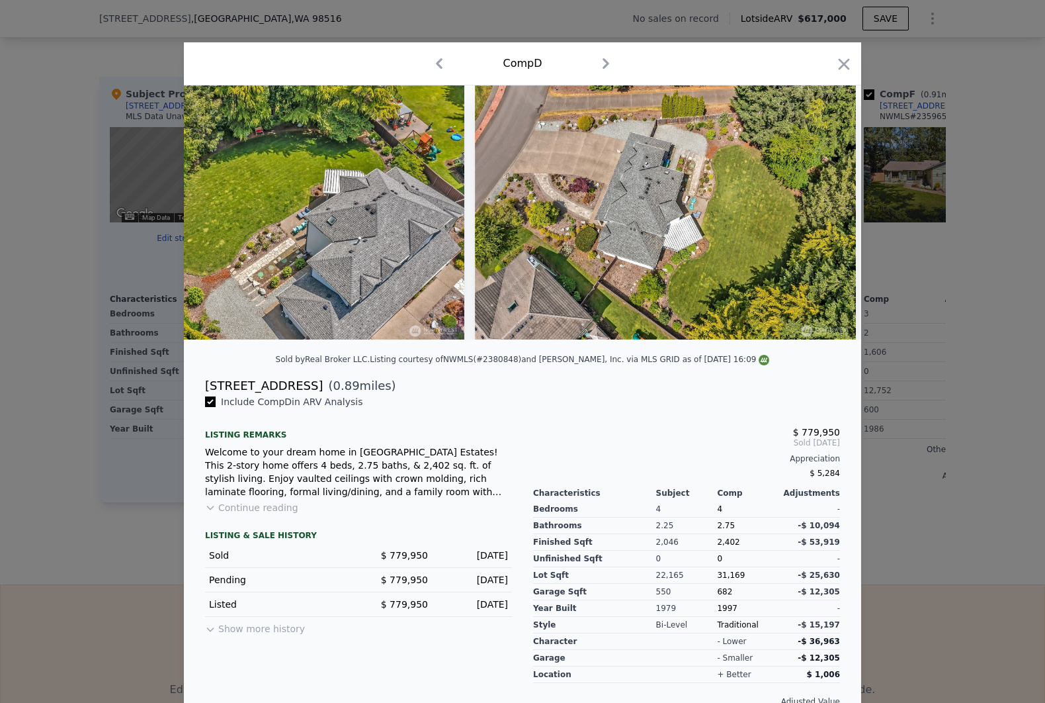
scroll to position [0, 13321]
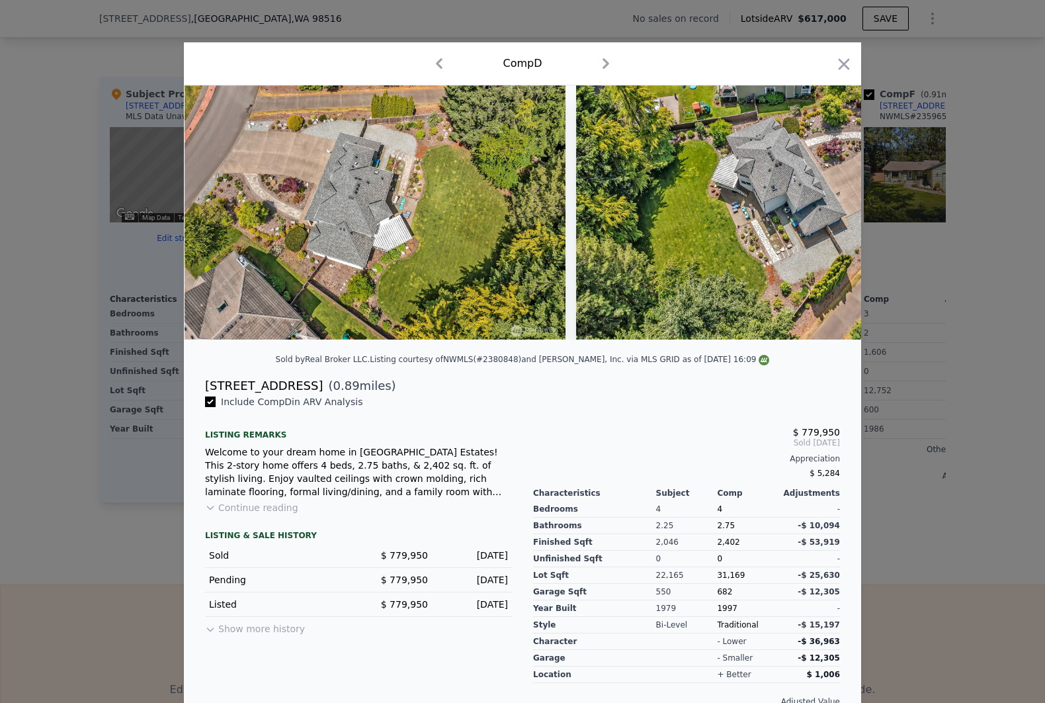
click at [976, 316] on div at bounding box center [522, 351] width 1045 height 703
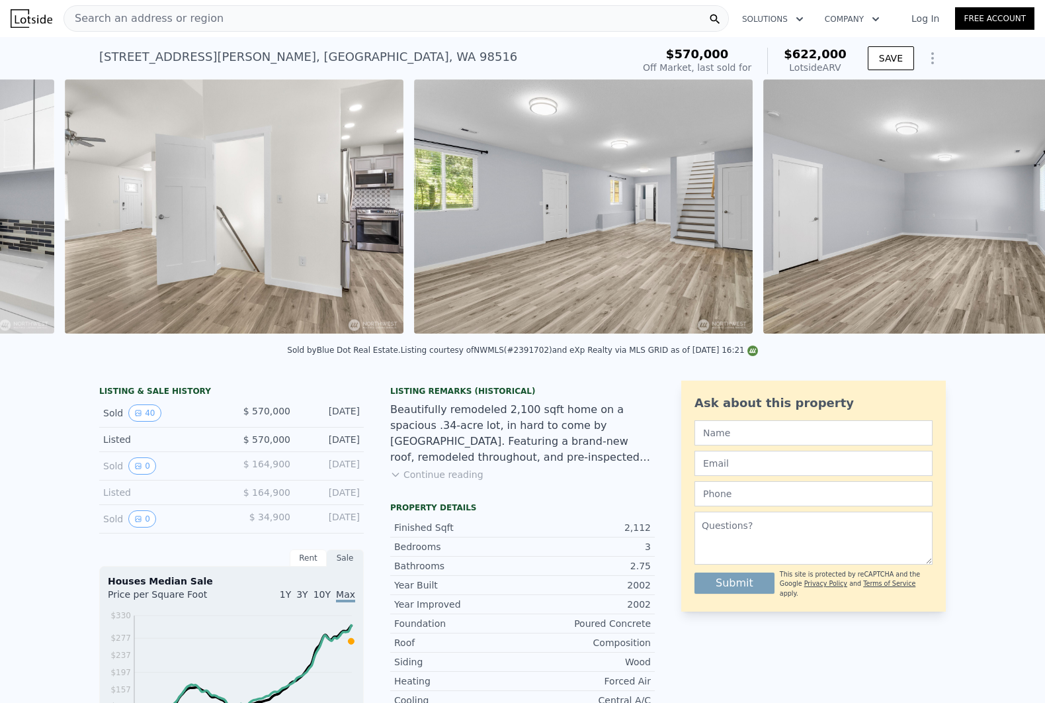
scroll to position [0, 8987]
